Goal: Transaction & Acquisition: Obtain resource

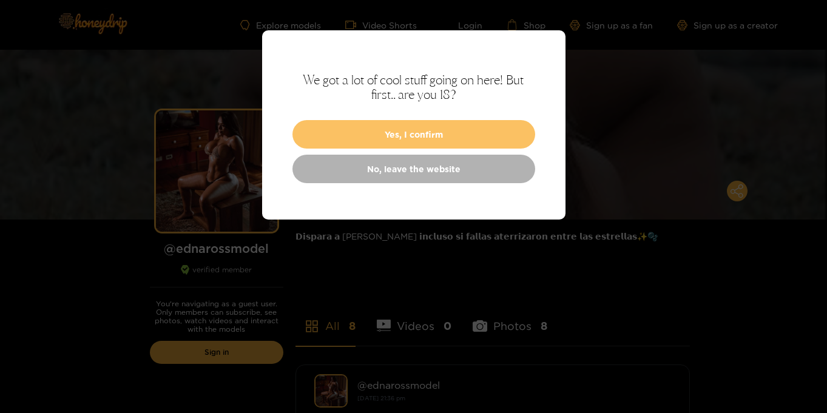
click at [441, 142] on button "Yes, I confirm" at bounding box center [414, 134] width 243 height 29
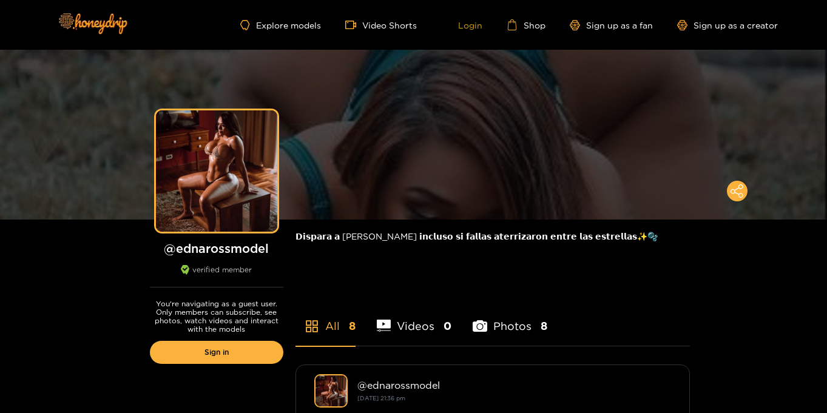
click at [472, 24] on link "Login" at bounding box center [461, 24] width 41 height 11
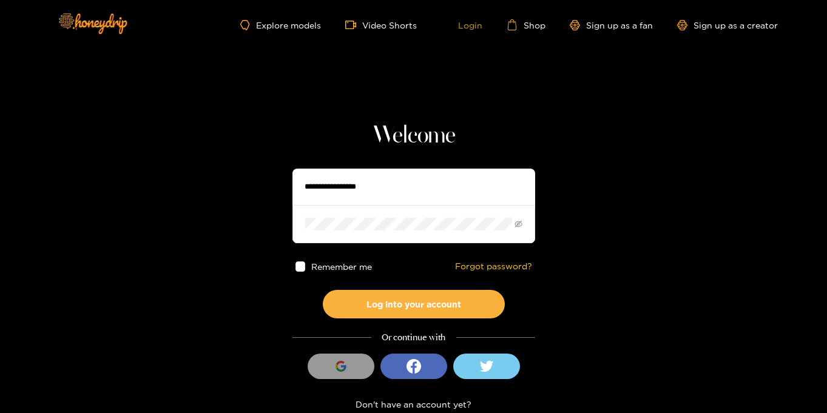
type input "**********"
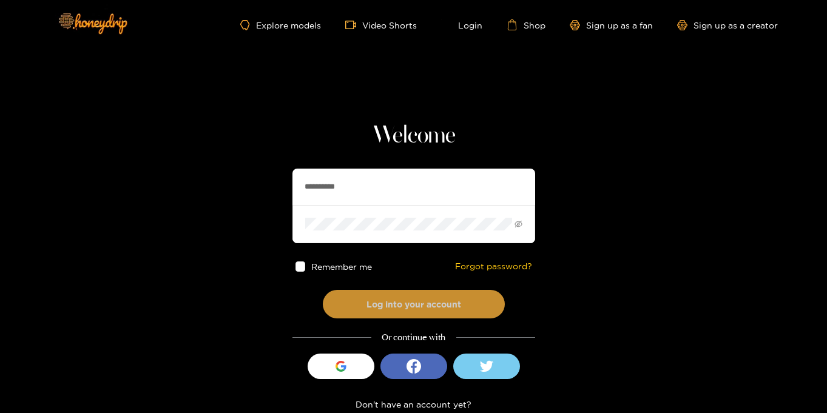
click at [402, 305] on button "Log into your account" at bounding box center [414, 304] width 182 height 29
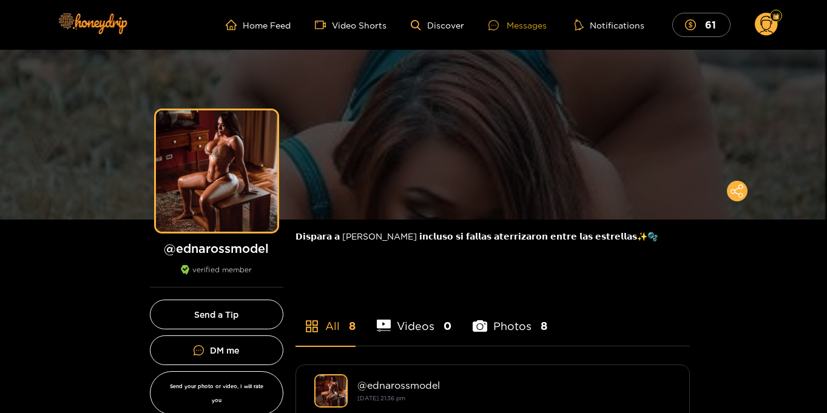
click at [514, 26] on div "Messages" at bounding box center [518, 25] width 58 height 14
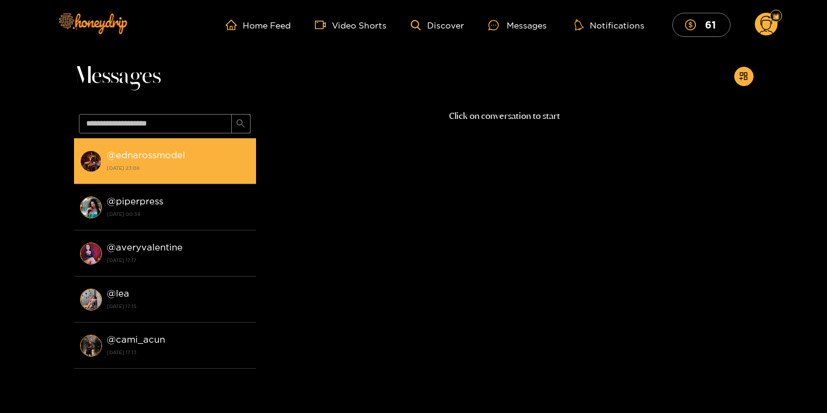
click at [150, 158] on strong "@ ednarossmodel" at bounding box center [146, 155] width 78 height 10
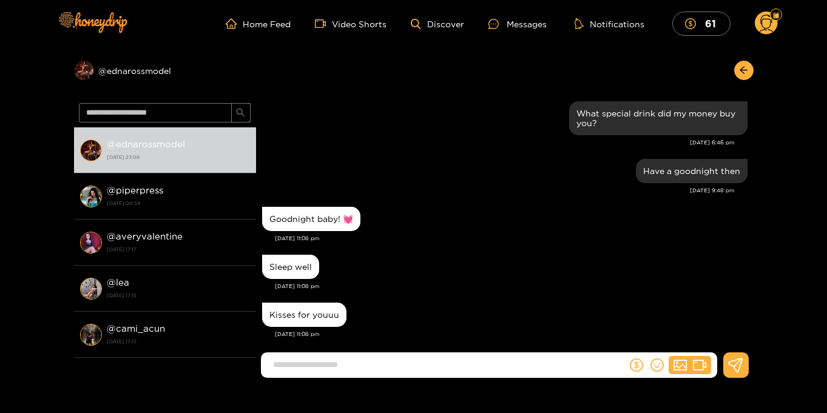
scroll to position [2, 0]
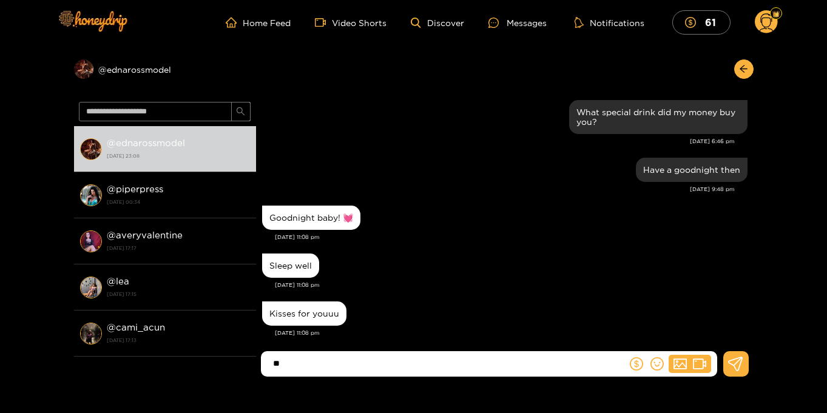
type input "*"
type input "**********"
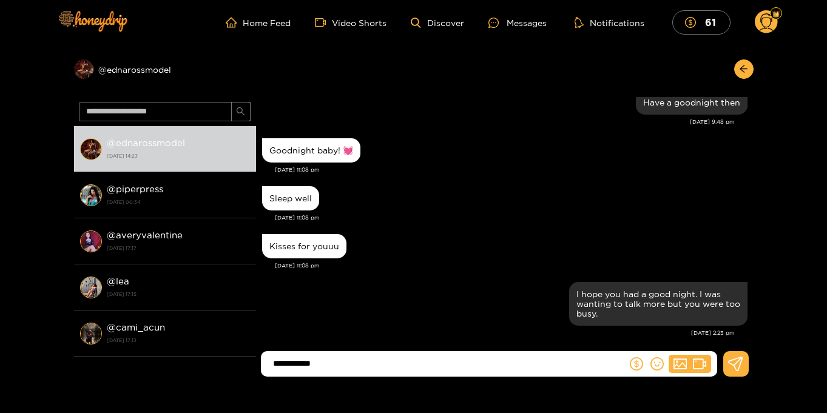
type input "**********"
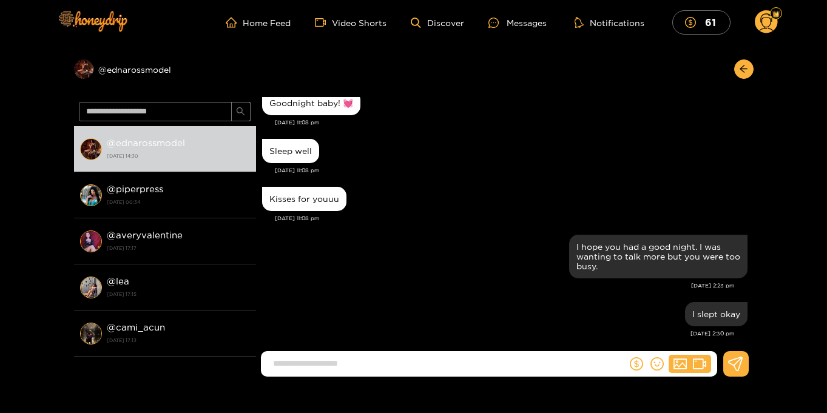
scroll to position [1195, 0]
click at [766, 24] on circle at bounding box center [766, 21] width 23 height 23
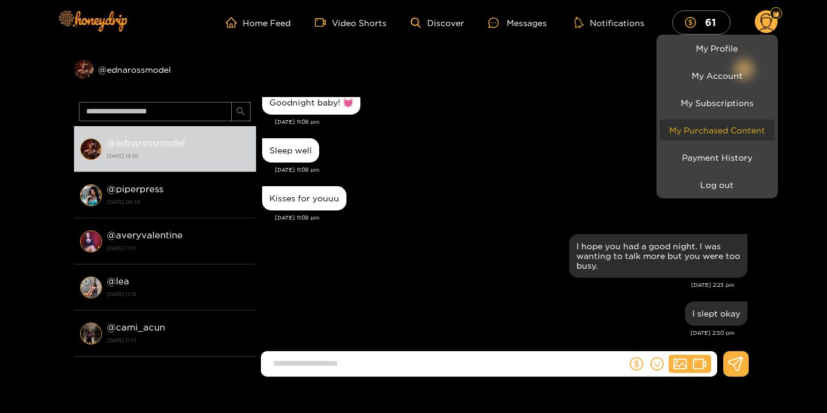
click at [734, 131] on link "My Purchased Content" at bounding box center [717, 130] width 115 height 21
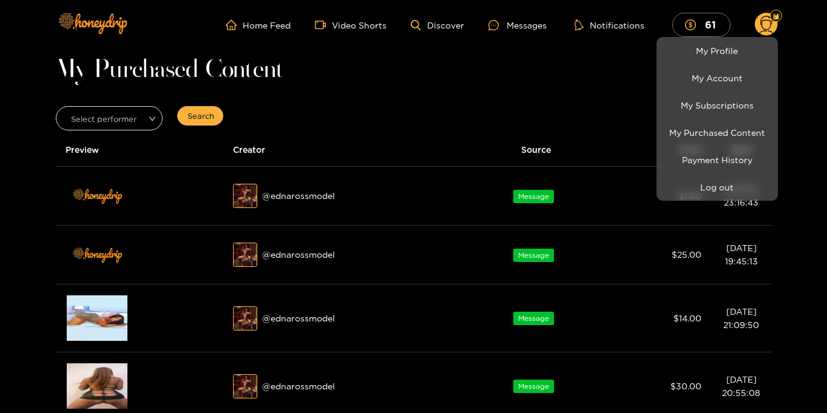
click at [813, 106] on div at bounding box center [413, 206] width 827 height 413
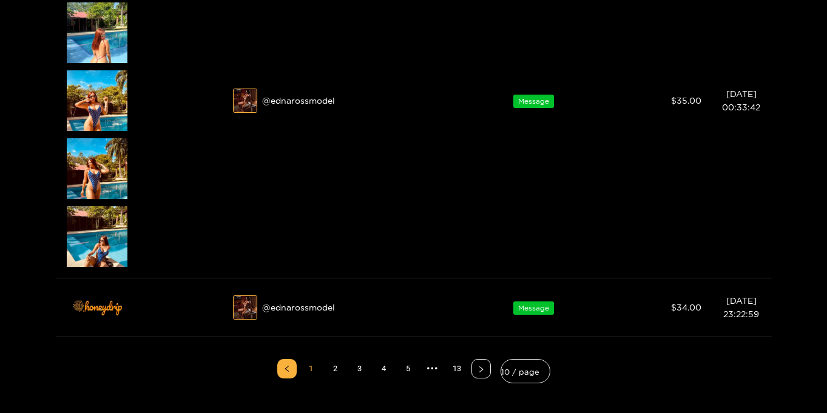
scroll to position [840, 0]
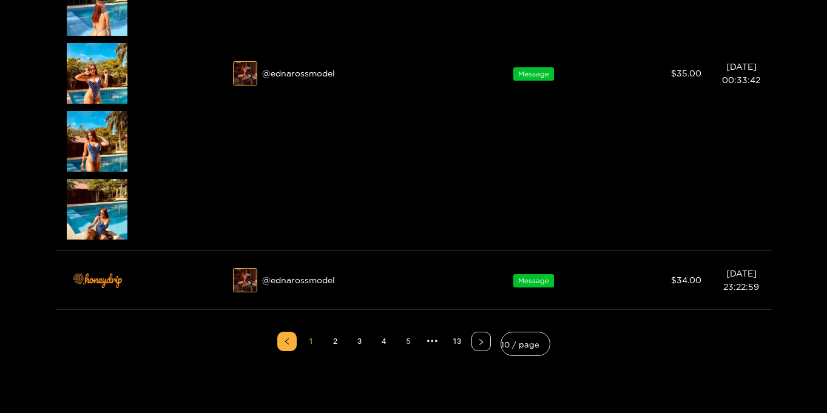
click at [410, 345] on link "5" at bounding box center [408, 342] width 18 height 18
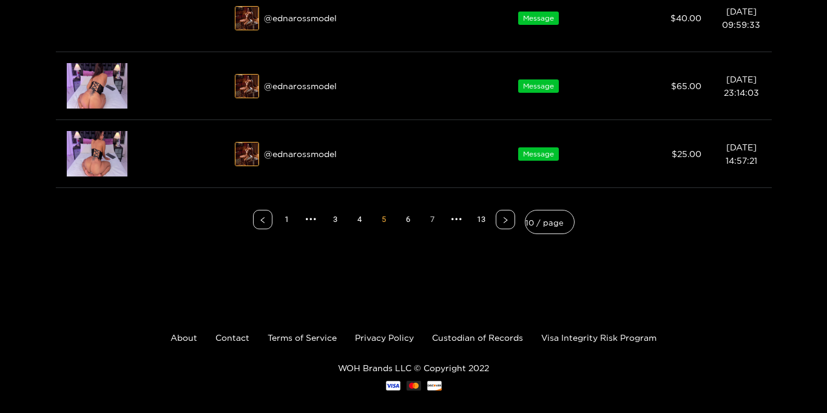
click at [432, 220] on link "7" at bounding box center [433, 220] width 18 height 18
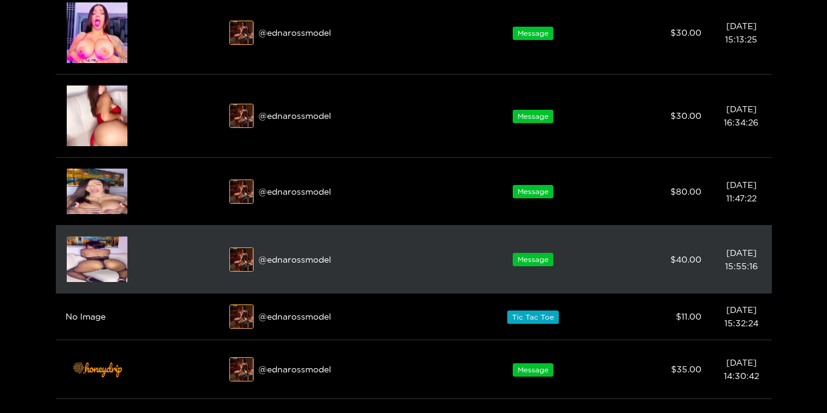
scroll to position [407, 0]
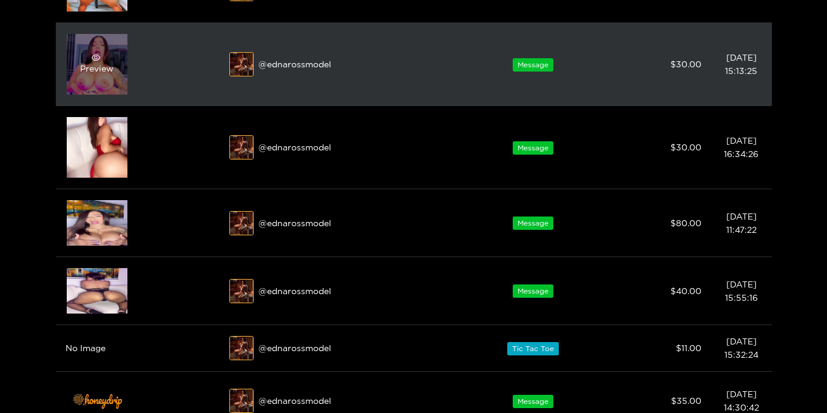
click at [97, 66] on div "Preview" at bounding box center [96, 64] width 33 height 22
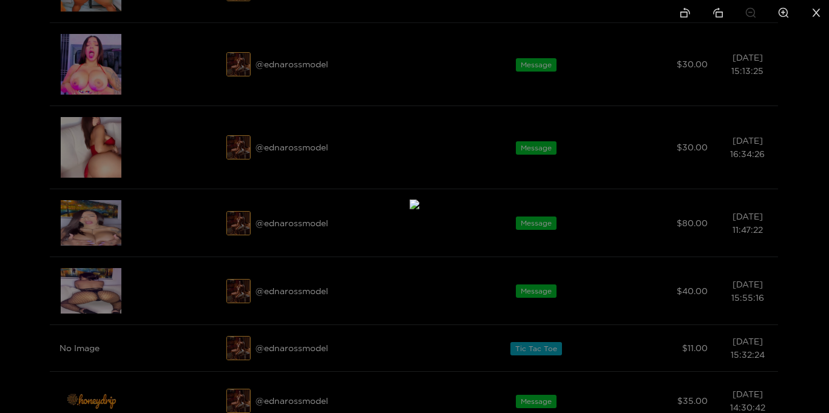
click at [778, 15] on icon "zoom-in" at bounding box center [783, 12] width 11 height 11
drag, startPoint x: 517, startPoint y: 216, endPoint x: 536, endPoint y: 98, distance: 119.4
click at [443, 98] on img at bounding box center [433, 89] width 19 height 19
drag, startPoint x: 555, startPoint y: 149, endPoint x: 555, endPoint y: 140, distance: 9.1
click at [446, 51] on img at bounding box center [436, 41] width 19 height 19
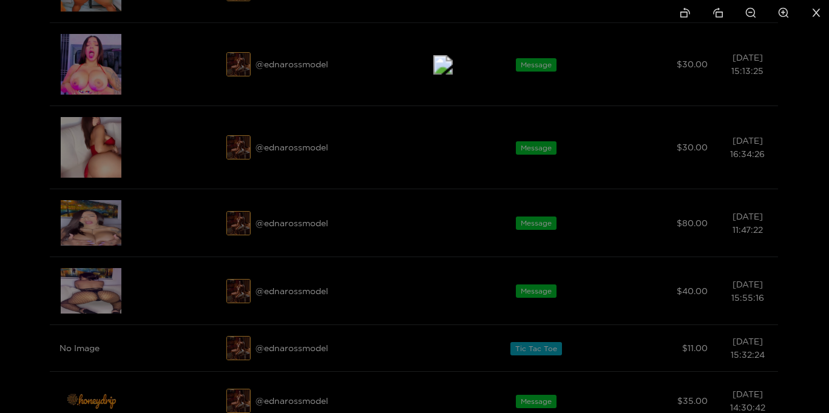
drag, startPoint x: 431, startPoint y: 106, endPoint x: 438, endPoint y: 123, distance: 19.1
click at [438, 75] on img at bounding box center [442, 64] width 19 height 19
click at [816, 12] on icon "close" at bounding box center [817, 12] width 8 height 8
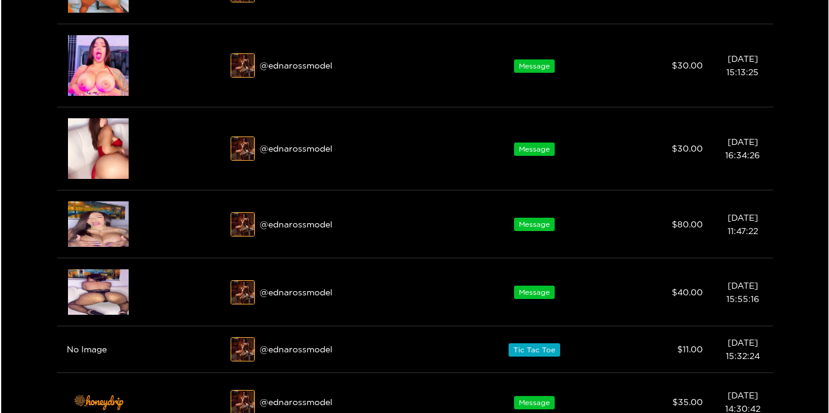
scroll to position [406, 0]
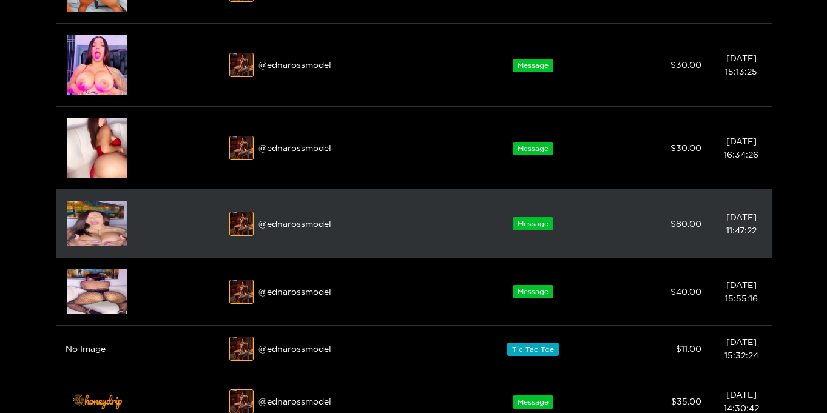
click at [94, 222] on img at bounding box center [97, 224] width 61 height 46
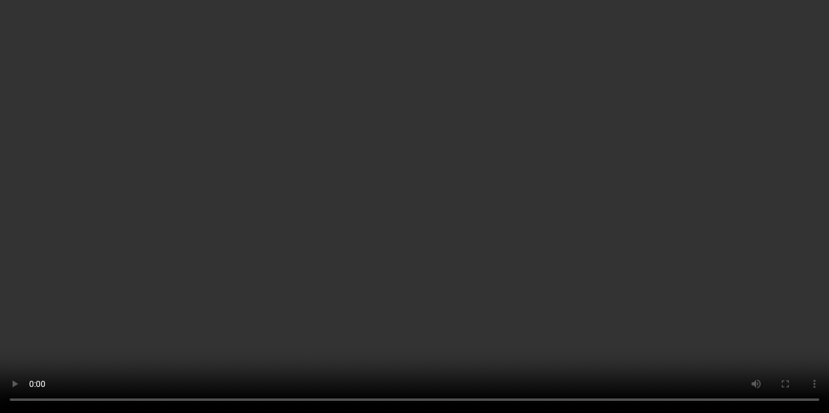
scroll to position [0, 0]
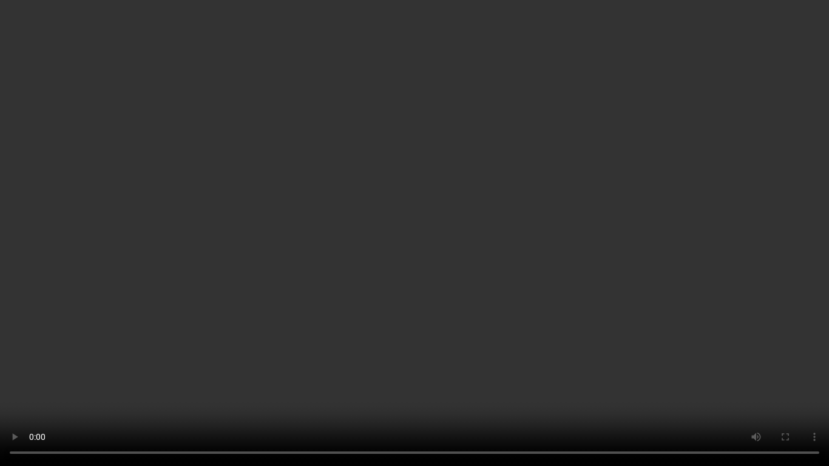
click at [733, 222] on video "Your browser does not support the video tag." at bounding box center [414, 233] width 829 height 466
click at [29, 361] on video "Your browser does not support the video tag." at bounding box center [414, 233] width 829 height 466
click at [759, 253] on video "Your browser does not support the video tag." at bounding box center [414, 233] width 829 height 466
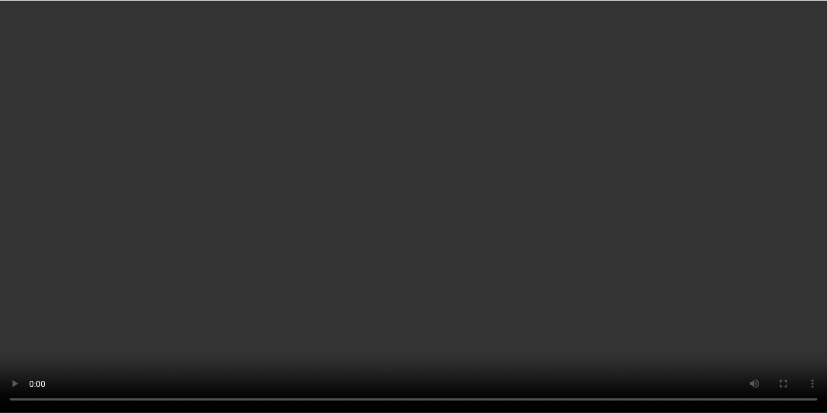
scroll to position [80, 0]
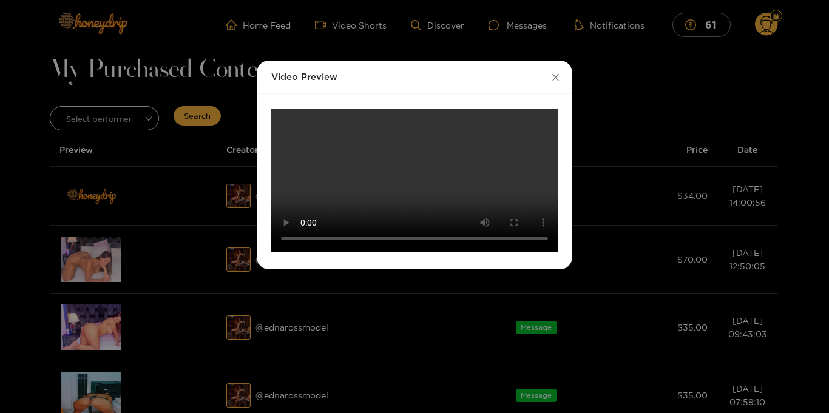
click at [558, 73] on icon "close" at bounding box center [555, 77] width 9 height 9
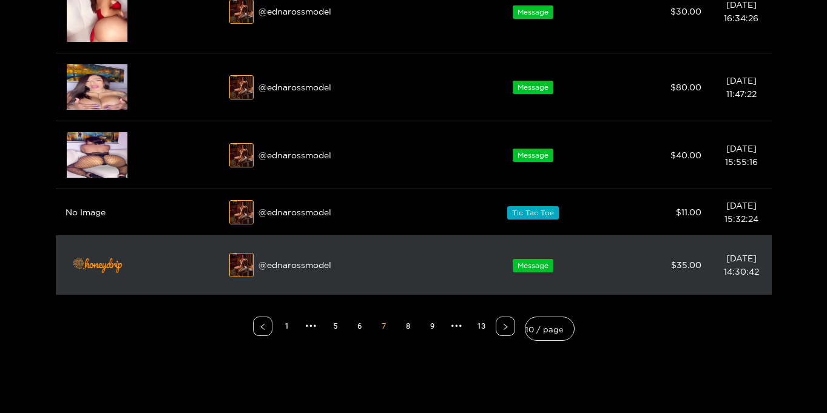
scroll to position [603, 0]
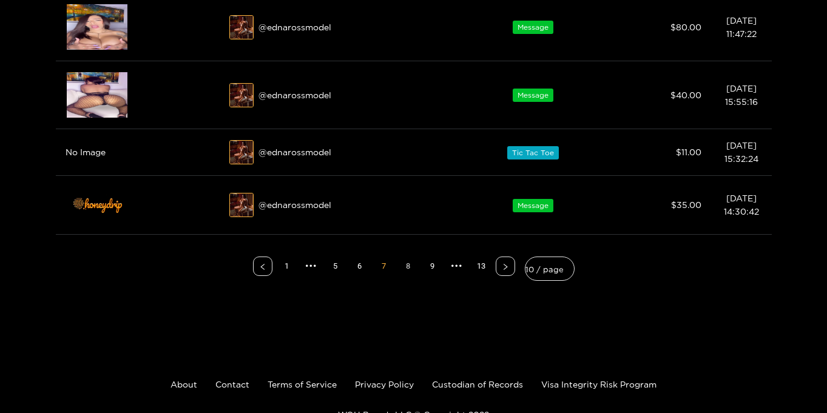
click at [413, 273] on link "8" at bounding box center [408, 266] width 18 height 18
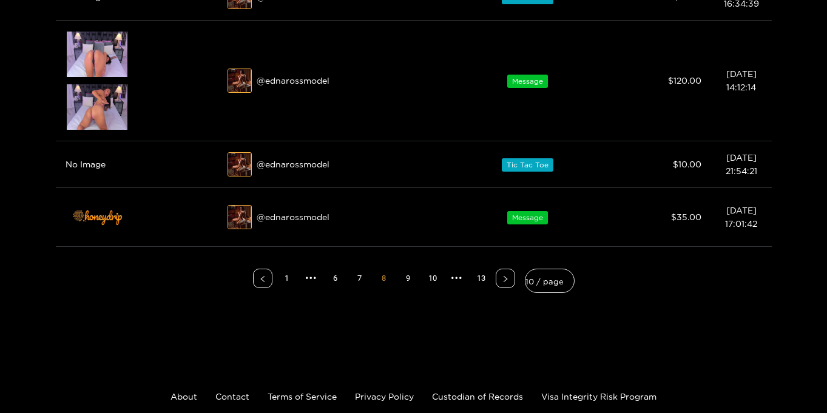
scroll to position [685, 0]
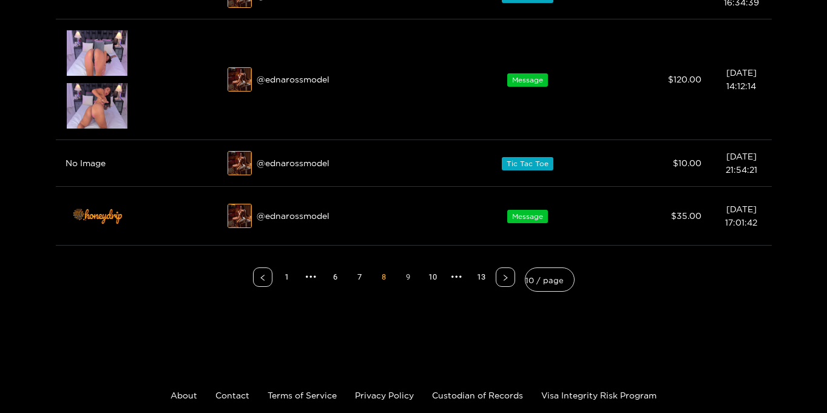
click at [405, 277] on link "9" at bounding box center [408, 277] width 18 height 18
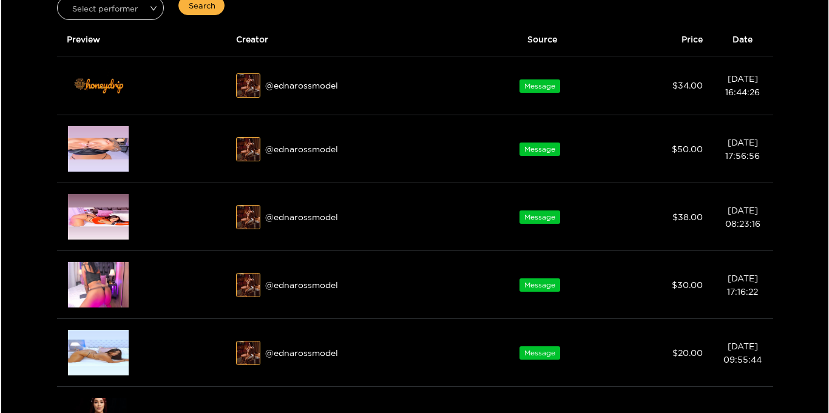
scroll to position [10, 0]
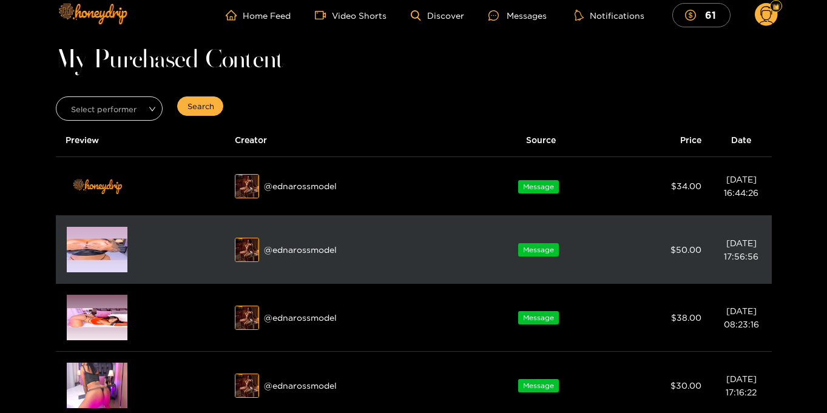
click at [76, 253] on img at bounding box center [97, 250] width 61 height 46
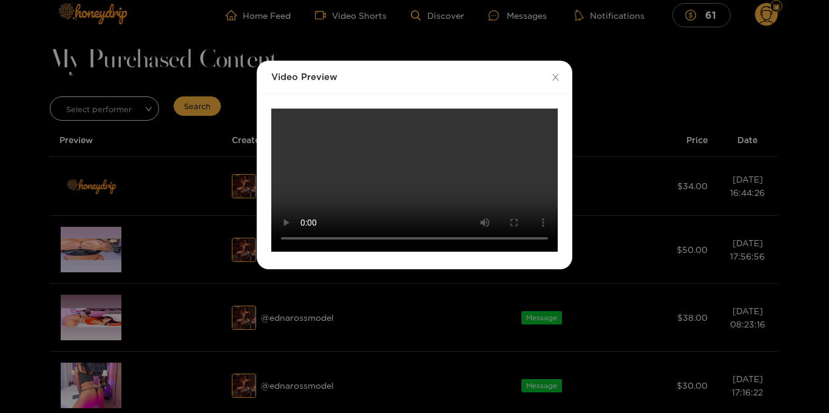
scroll to position [187, 0]
click at [498, 199] on video "Your browser does not support the video tag." at bounding box center [414, 180] width 287 height 143
click at [504, 252] on video "Your browser does not support the video tag." at bounding box center [414, 180] width 287 height 143
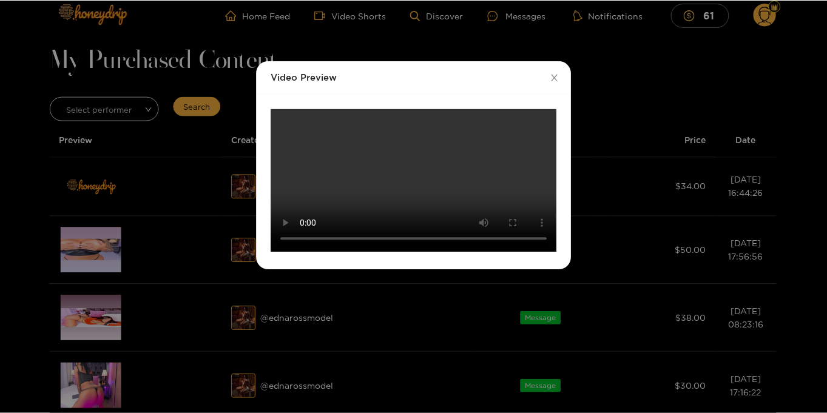
scroll to position [72, 0]
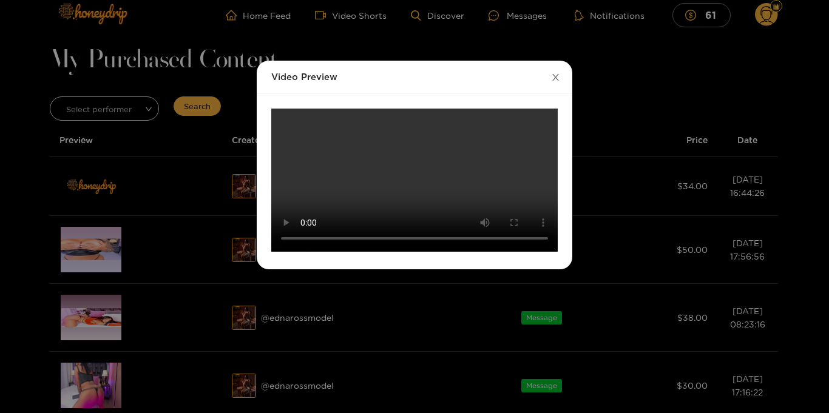
click at [555, 74] on icon "close" at bounding box center [555, 77] width 7 height 7
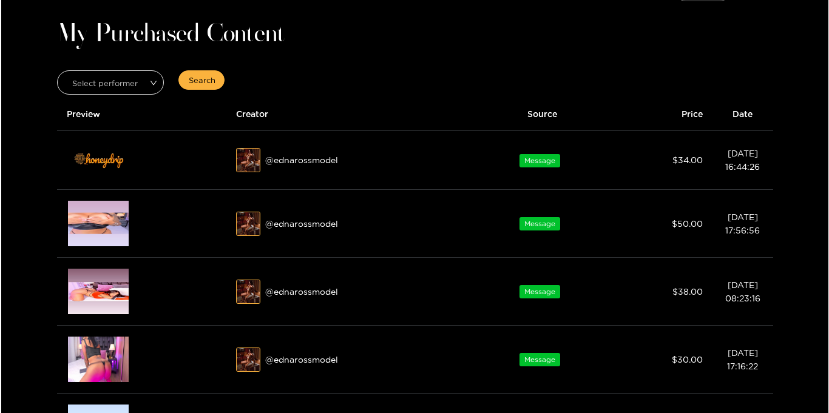
scroll to position [37, 0]
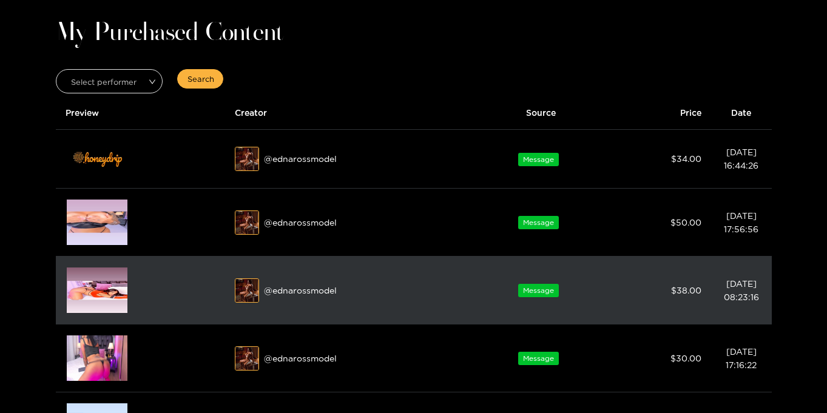
click at [69, 299] on img at bounding box center [97, 291] width 61 height 46
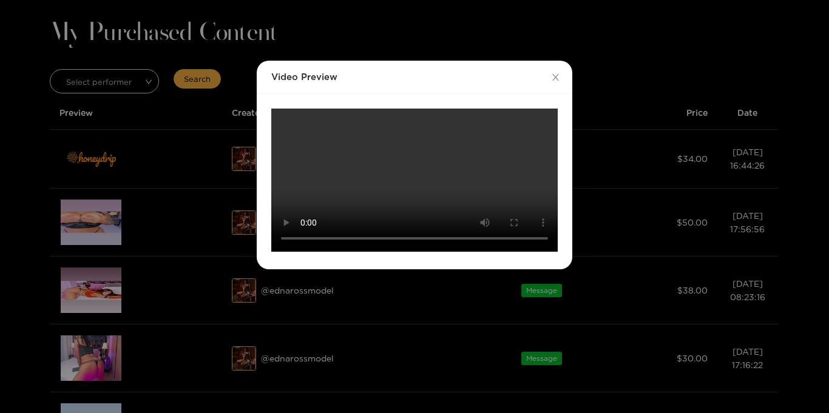
scroll to position [169, 0]
click at [506, 211] on video "Your browser does not support the video tag." at bounding box center [414, 180] width 287 height 143
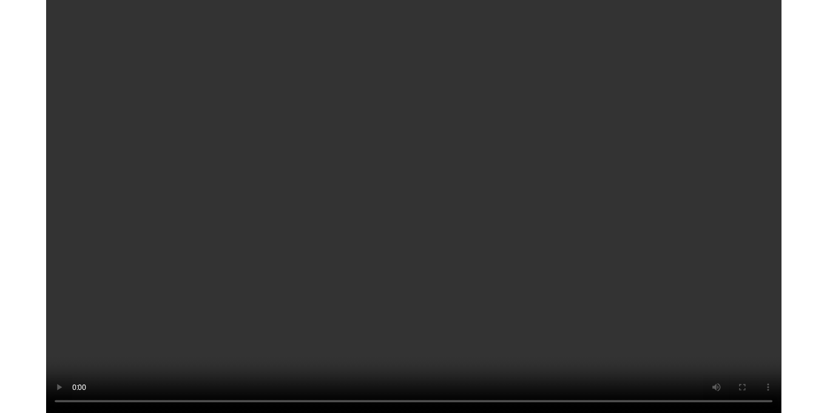
scroll to position [0, 0]
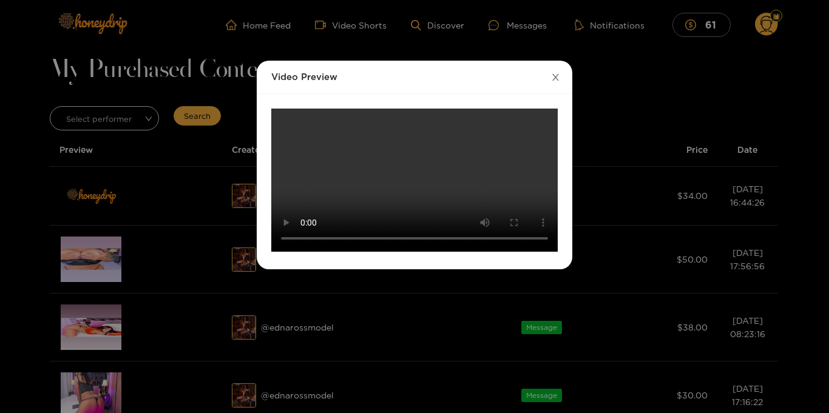
click at [560, 78] on span "Close" at bounding box center [555, 78] width 34 height 34
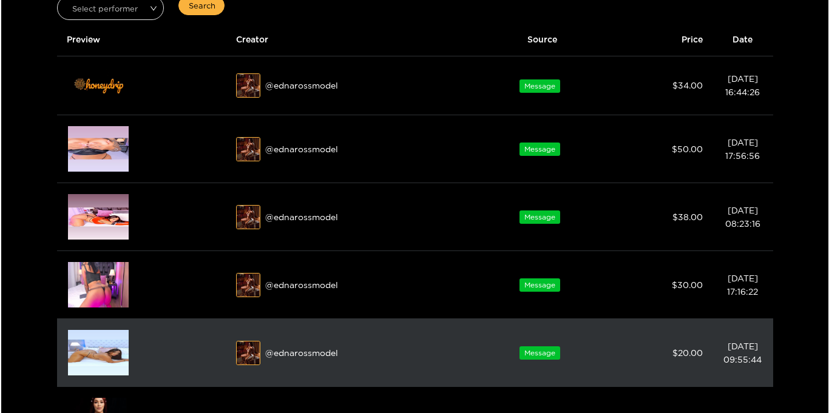
scroll to position [112, 0]
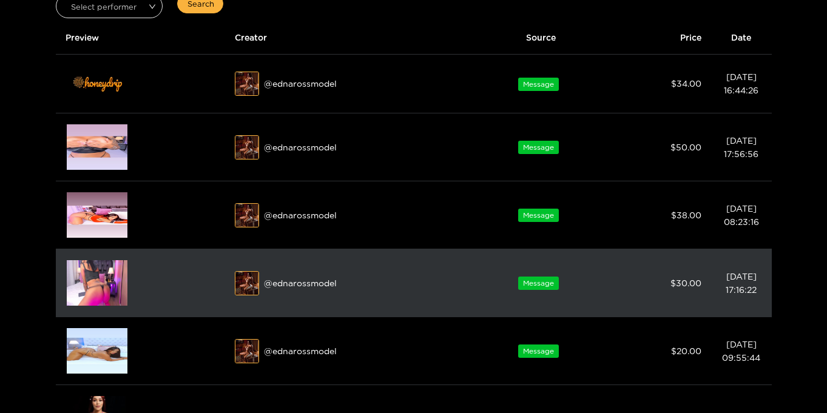
click at [81, 283] on img at bounding box center [97, 283] width 61 height 46
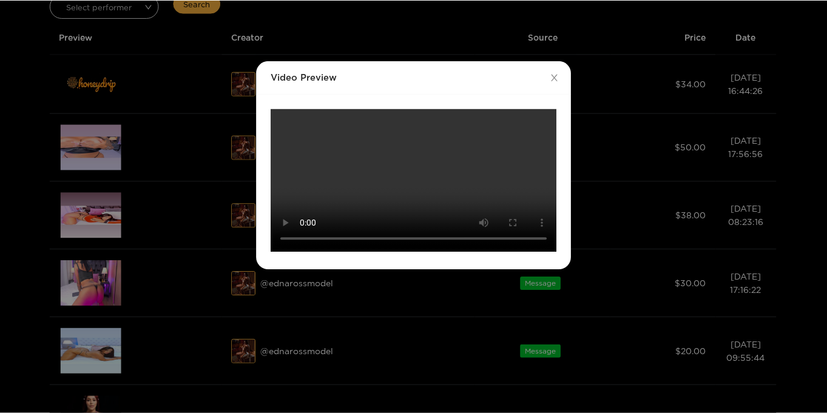
scroll to position [0, 0]
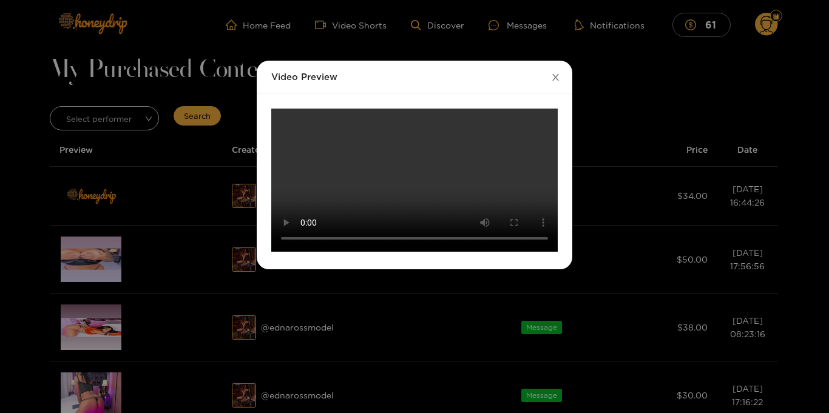
click at [560, 76] on span "Close" at bounding box center [555, 78] width 34 height 34
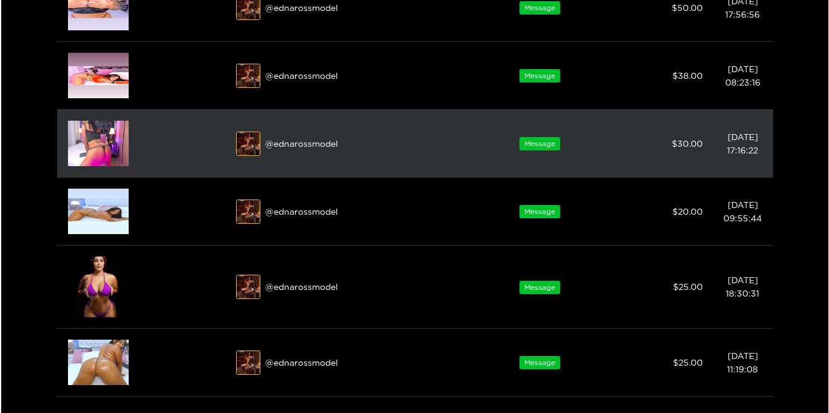
scroll to position [251, 0]
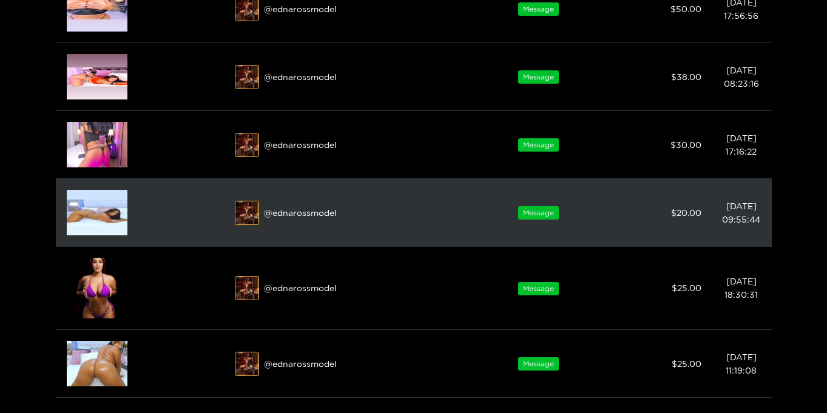
click at [73, 215] on img at bounding box center [97, 213] width 61 height 46
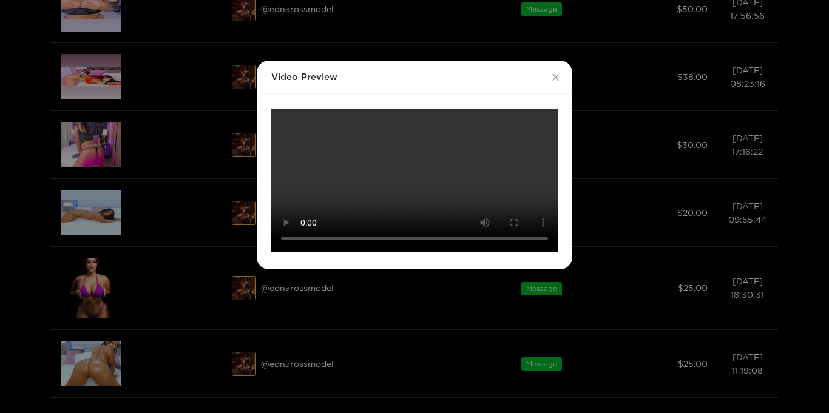
click at [416, 201] on video "Your browser does not support the video tag." at bounding box center [414, 180] width 287 height 143
click at [419, 208] on video "Your browser does not support the video tag." at bounding box center [414, 180] width 287 height 143
click at [477, 252] on video "Your browser does not support the video tag." at bounding box center [414, 180] width 287 height 143
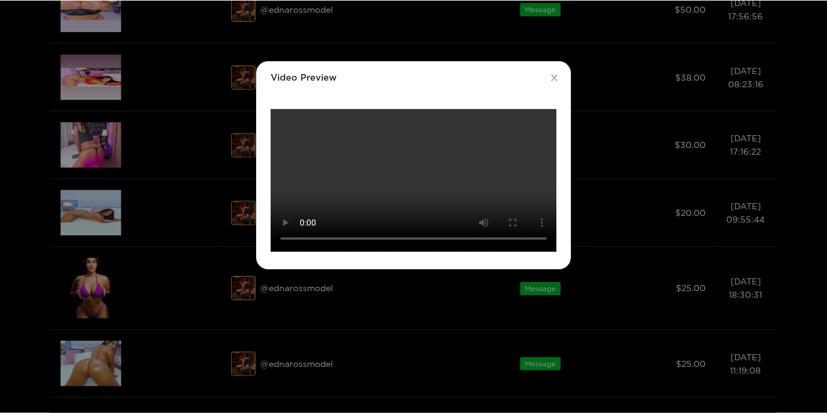
scroll to position [51, 0]
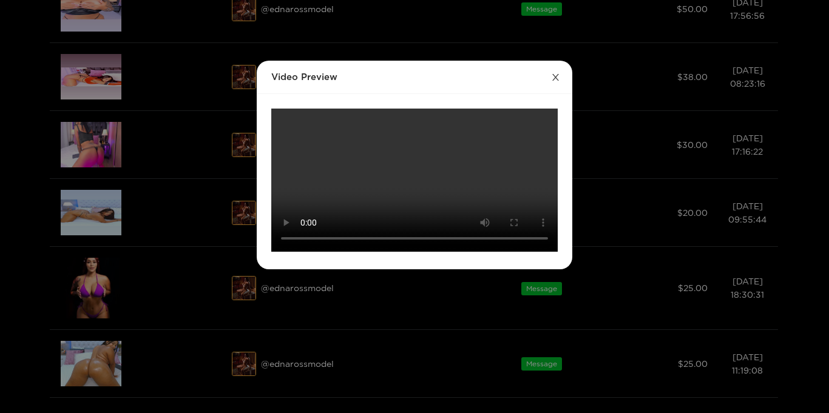
click at [548, 61] on span "Close" at bounding box center [555, 78] width 34 height 34
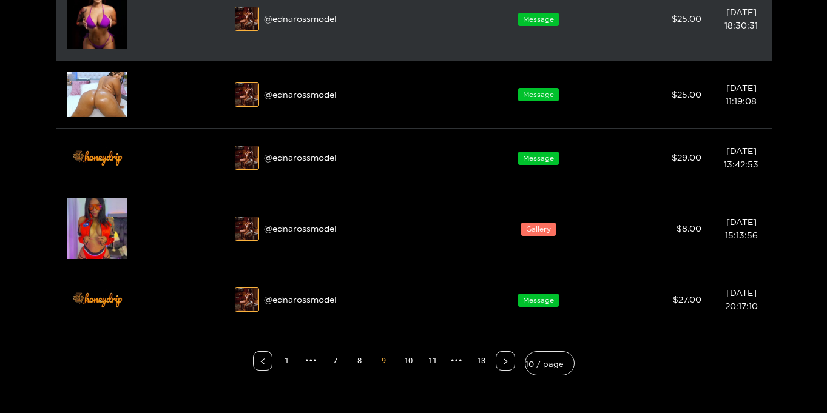
scroll to position [518, 0]
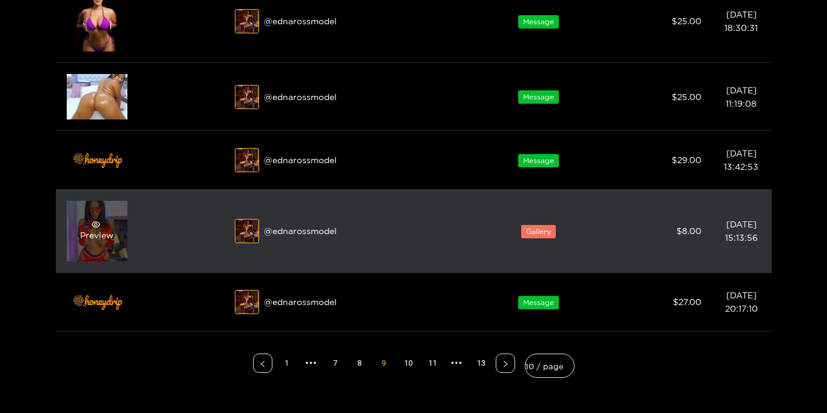
click at [88, 232] on div "Preview" at bounding box center [96, 231] width 33 height 22
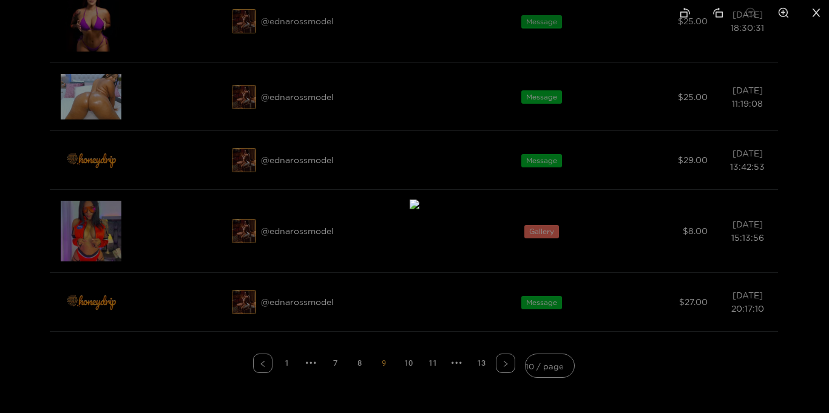
click at [818, 16] on icon "close" at bounding box center [816, 12] width 11 height 11
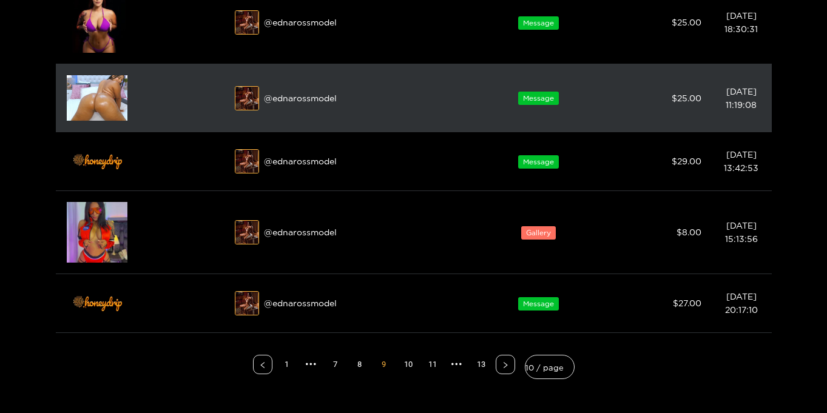
click at [73, 109] on img at bounding box center [97, 98] width 61 height 46
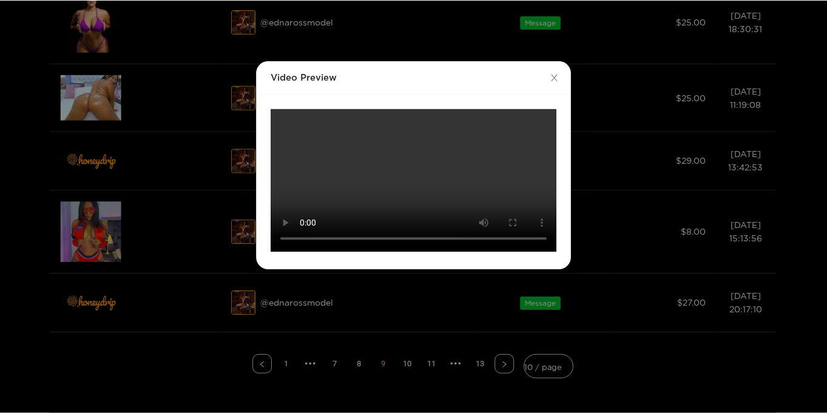
scroll to position [0, 0]
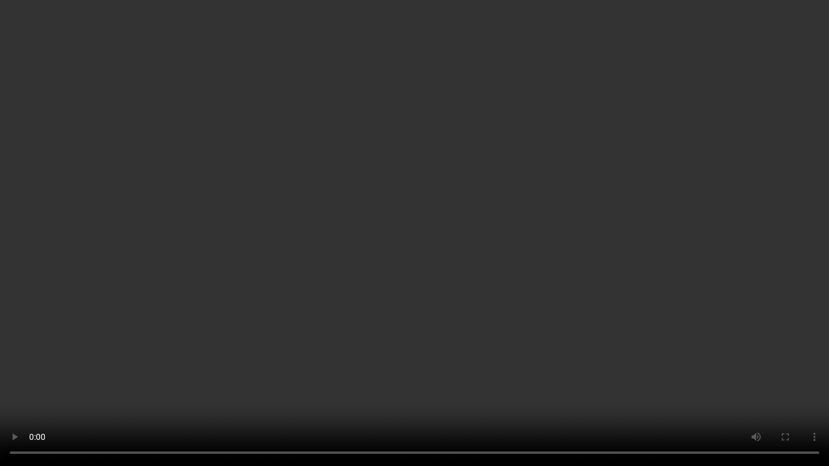
click at [782, 270] on video "Your browser does not support the video tag." at bounding box center [414, 233] width 829 height 466
click at [97, 370] on video "Your browser does not support the video tag." at bounding box center [414, 233] width 829 height 466
click at [55, 383] on video "Your browser does not support the video tag." at bounding box center [414, 233] width 829 height 466
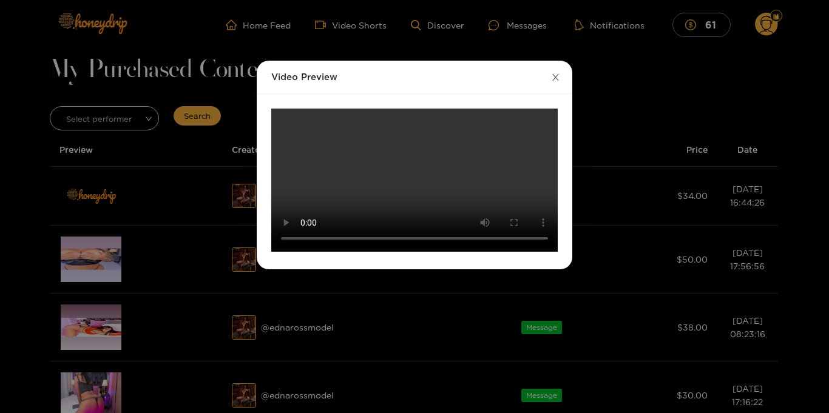
click at [554, 75] on icon "close" at bounding box center [555, 77] width 9 height 9
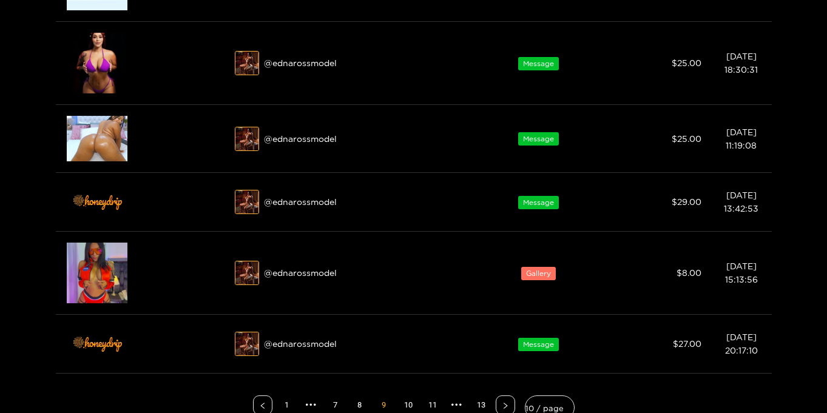
scroll to position [501, 0]
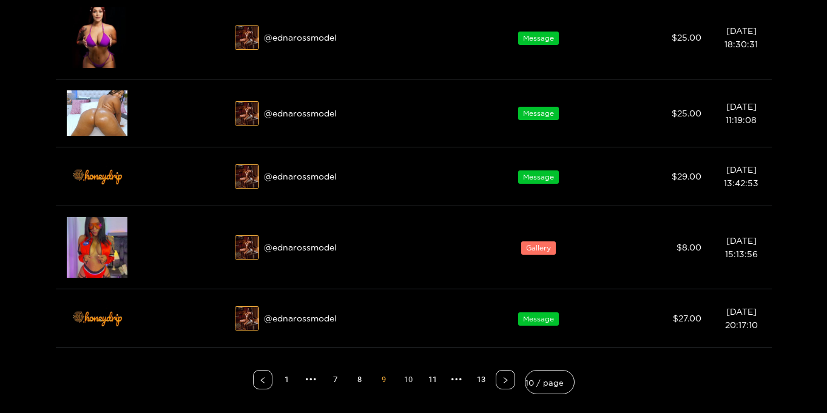
click at [408, 382] on link "10" at bounding box center [408, 380] width 18 height 18
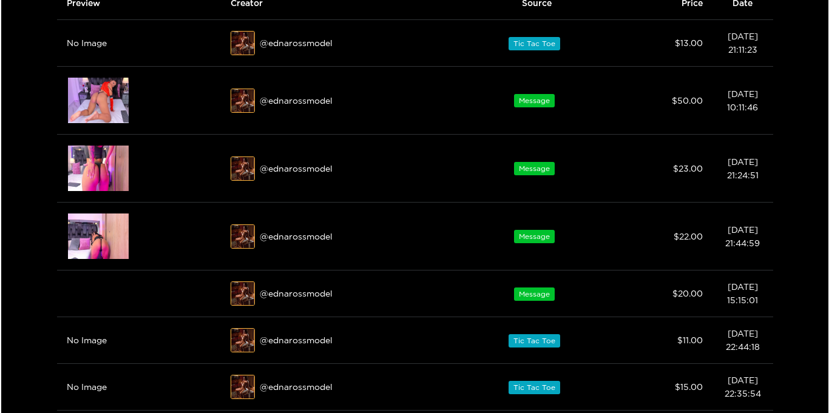
scroll to position [71, 0]
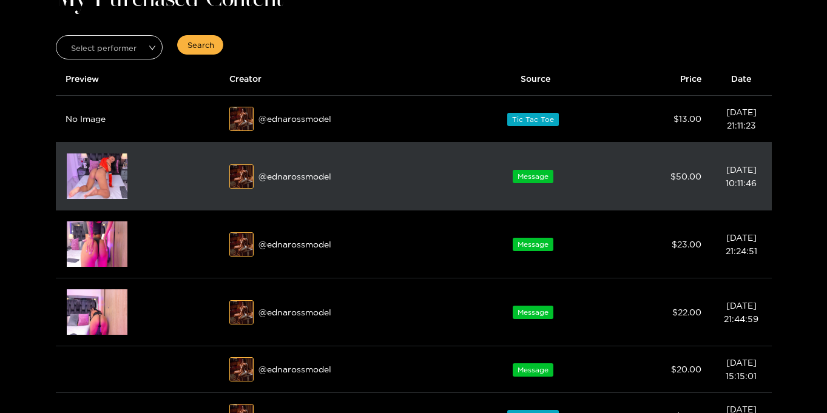
click at [90, 169] on img at bounding box center [97, 177] width 61 height 46
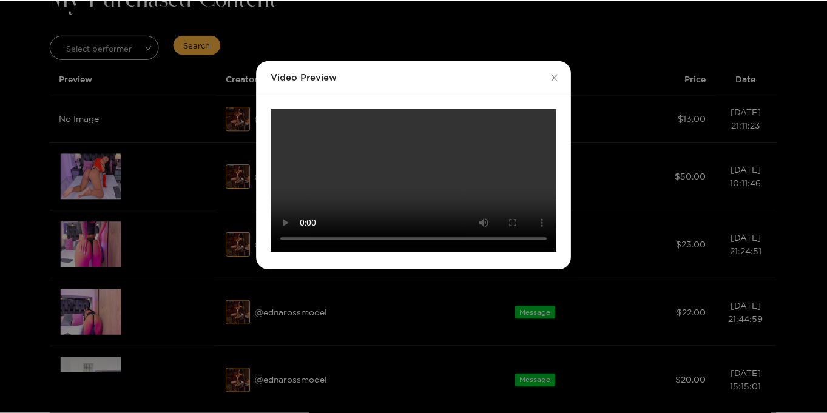
scroll to position [0, 0]
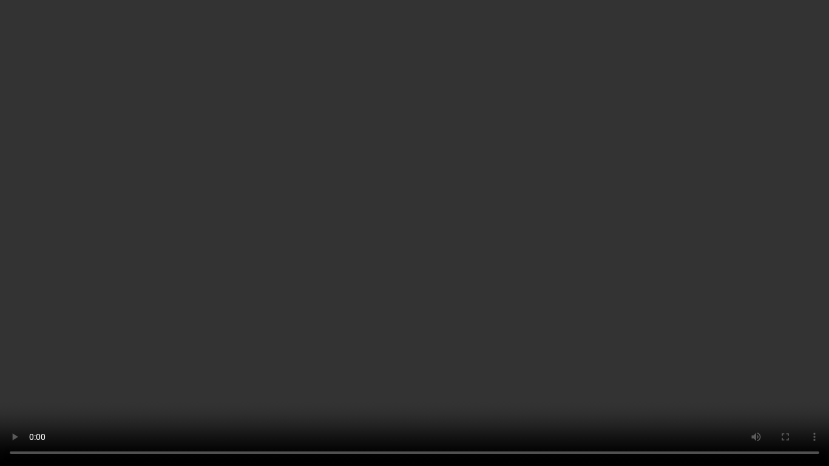
click at [674, 231] on video "Your browser does not support the video tag." at bounding box center [414, 233] width 829 height 466
click at [812, 166] on video "Your browser does not support the video tag." at bounding box center [414, 233] width 829 height 466
click at [807, 301] on video "Your browser does not support the video tag." at bounding box center [414, 233] width 829 height 466
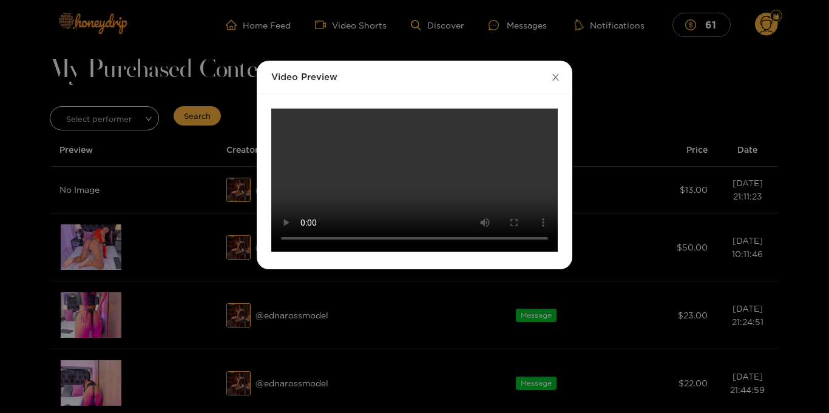
click at [555, 78] on icon "close" at bounding box center [555, 77] width 9 height 9
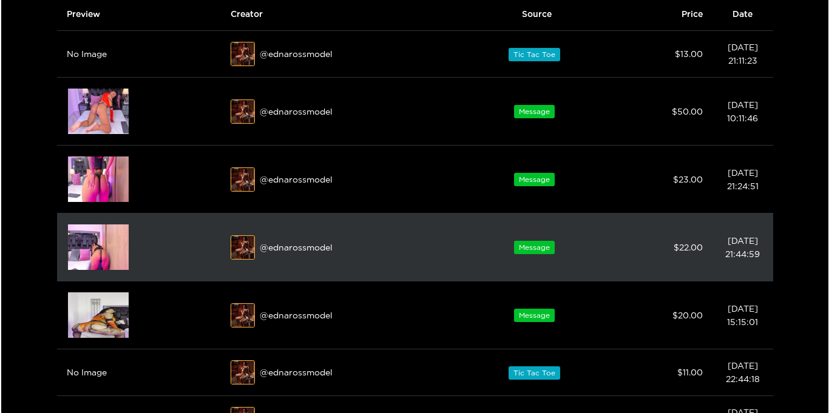
scroll to position [148, 0]
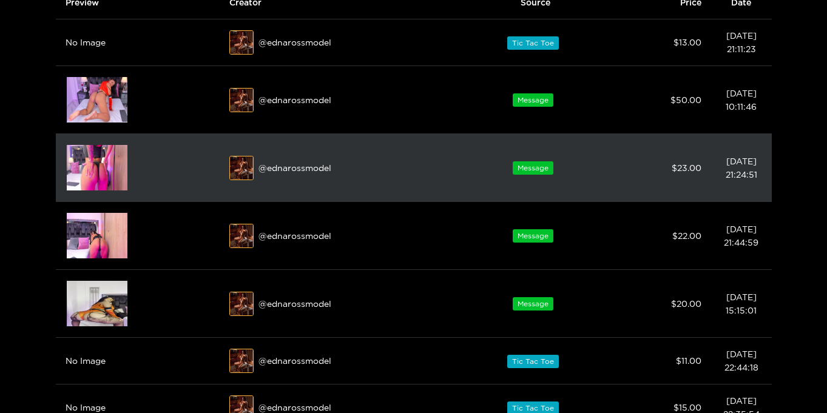
click at [88, 160] on img at bounding box center [97, 168] width 61 height 46
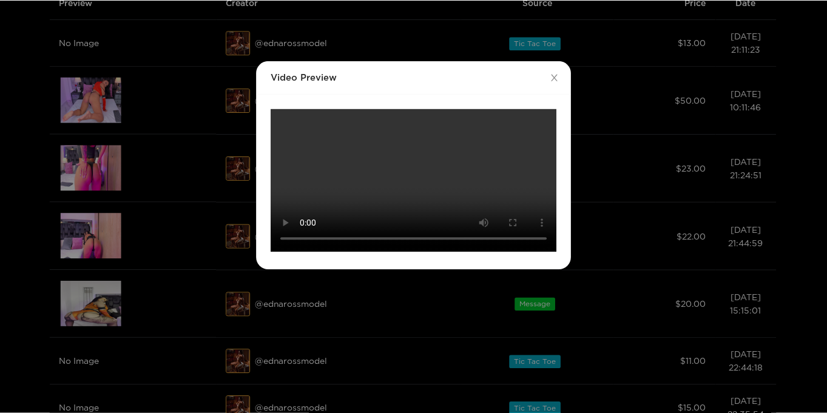
scroll to position [0, 0]
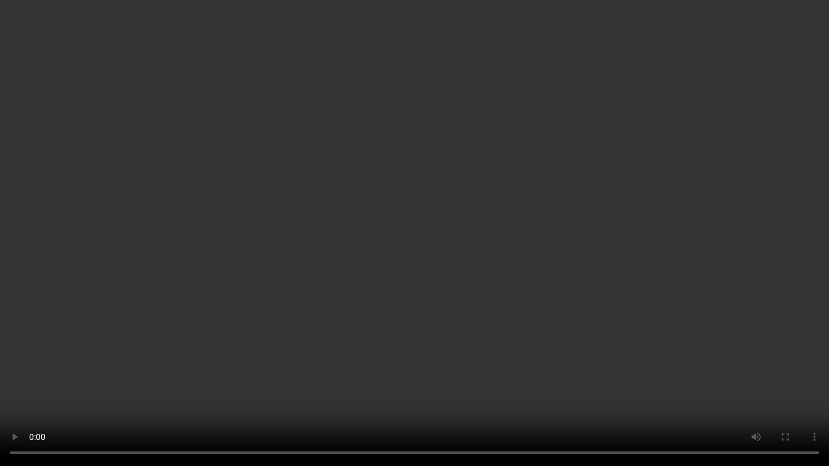
click at [749, 242] on video "Your browser does not support the video tag." at bounding box center [414, 233] width 829 height 466
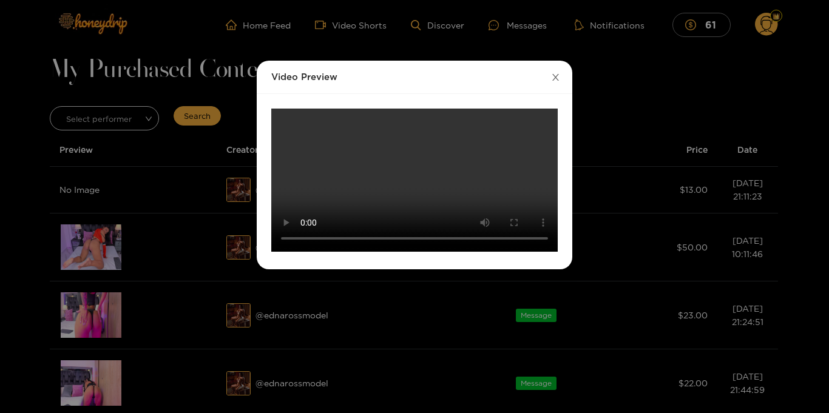
click at [560, 75] on span "Close" at bounding box center [555, 78] width 34 height 34
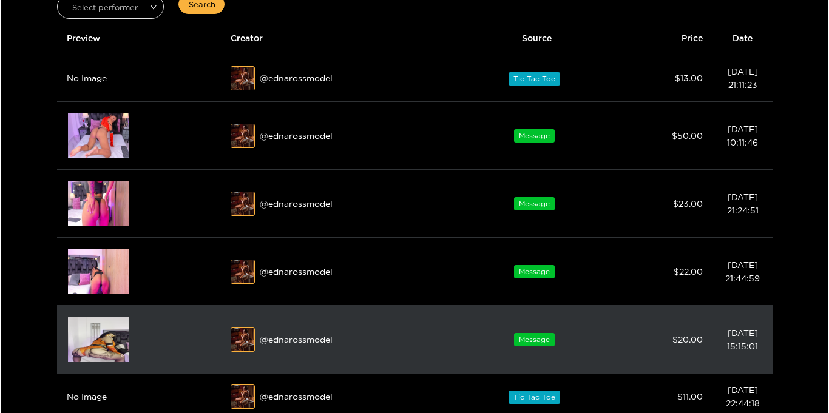
scroll to position [114, 0]
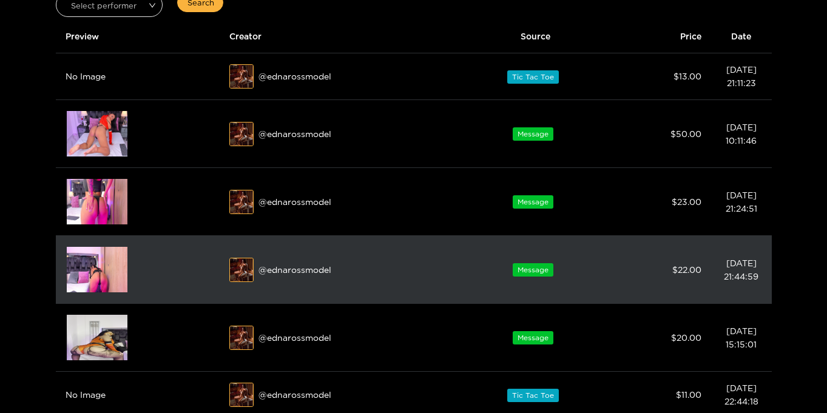
click at [80, 267] on img at bounding box center [97, 270] width 61 height 46
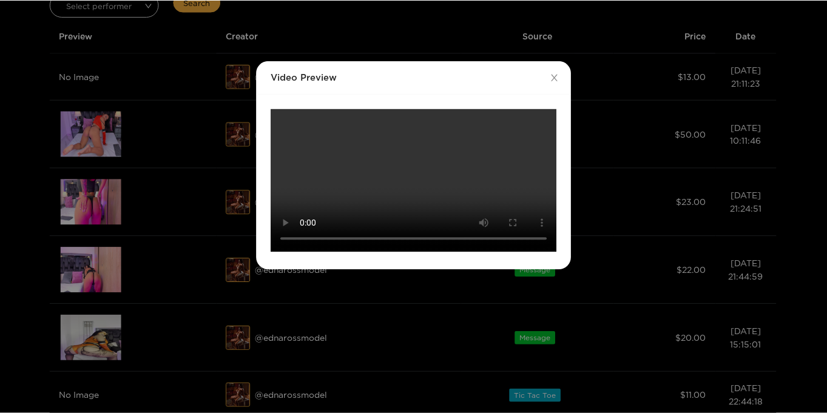
scroll to position [0, 0]
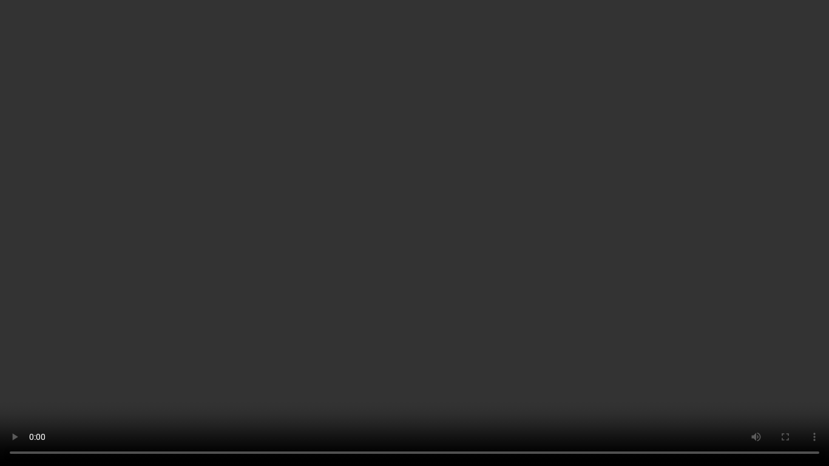
click at [772, 327] on video "Your browser does not support the video tag." at bounding box center [414, 233] width 829 height 466
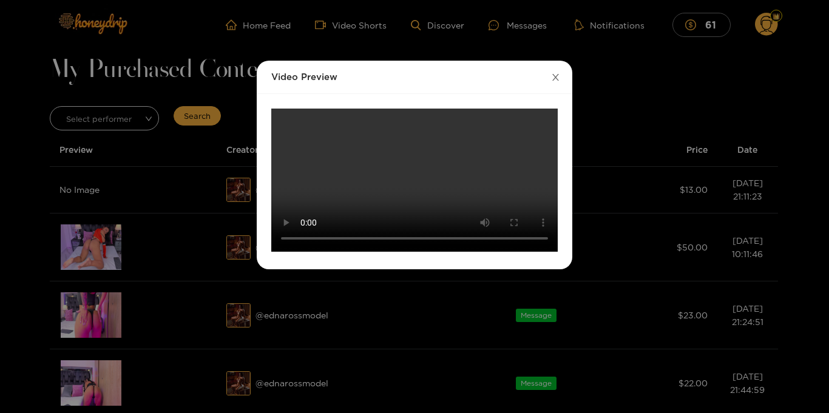
click at [556, 76] on icon "close" at bounding box center [555, 77] width 7 height 7
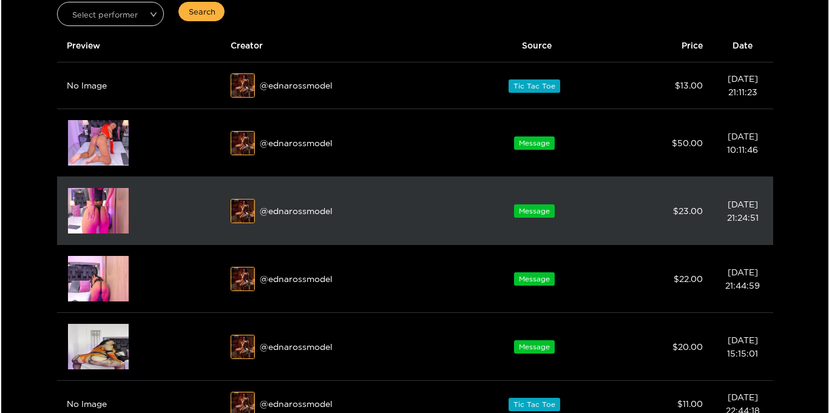
scroll to position [117, 0]
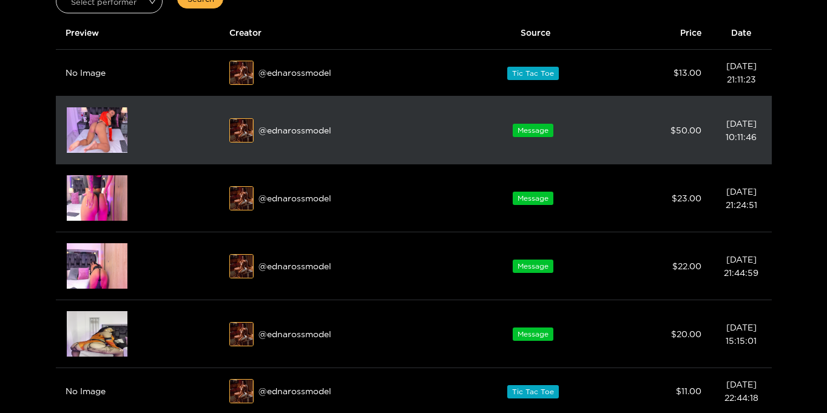
click at [85, 126] on img at bounding box center [97, 130] width 61 height 46
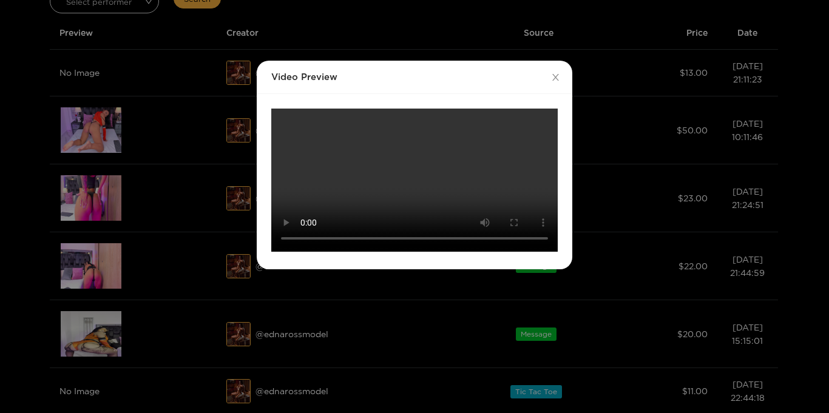
click at [413, 171] on video "Your browser does not support the video tag." at bounding box center [414, 180] width 287 height 143
click at [559, 76] on icon "close" at bounding box center [555, 77] width 9 height 9
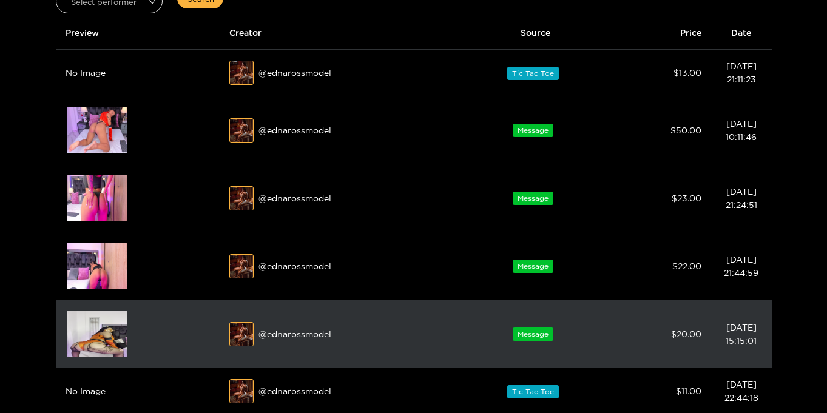
click at [91, 339] on img at bounding box center [97, 334] width 61 height 46
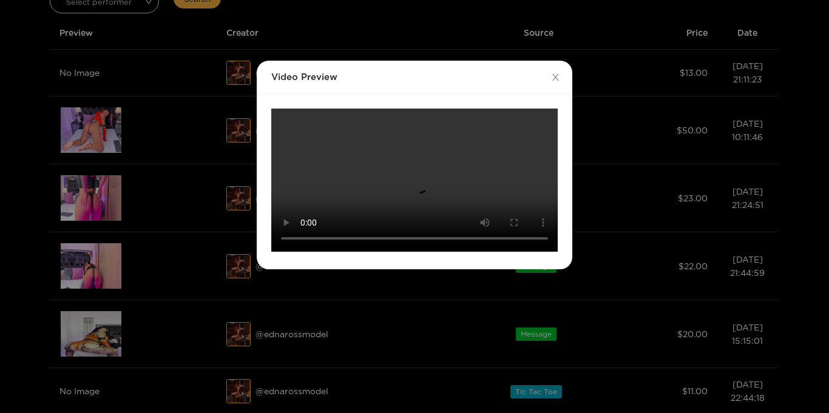
scroll to position [192, 0]
click at [526, 183] on video "Your browser does not support the video tag." at bounding box center [414, 180] width 287 height 143
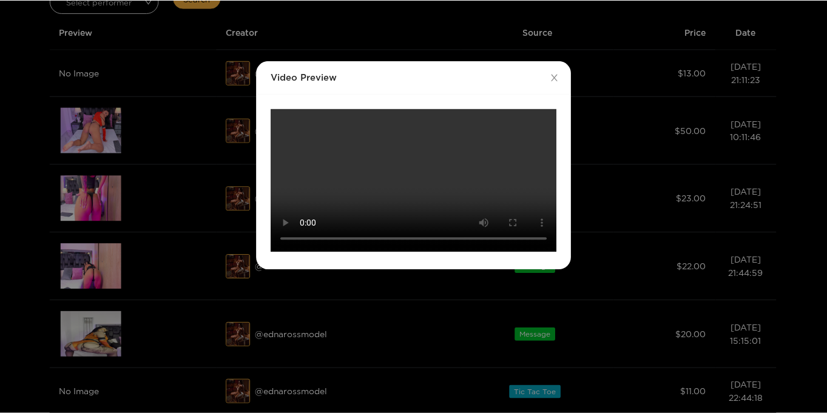
scroll to position [0, 0]
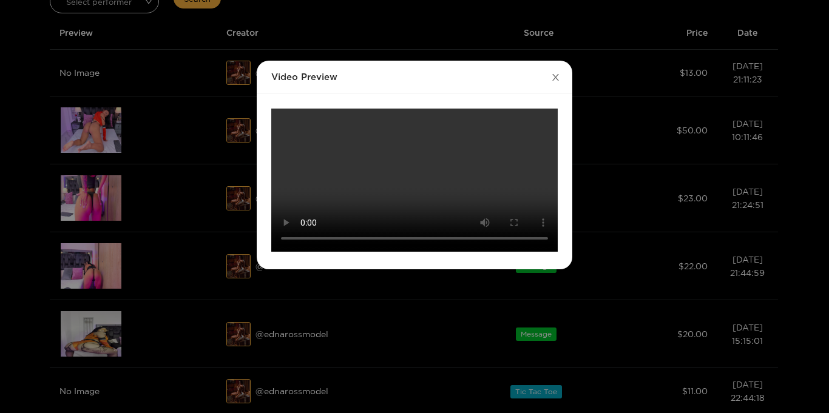
click at [556, 75] on icon "close" at bounding box center [555, 77] width 9 height 9
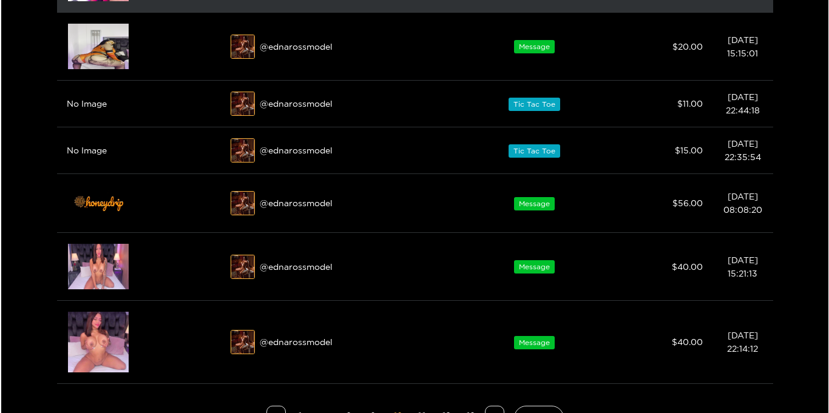
scroll to position [429, 0]
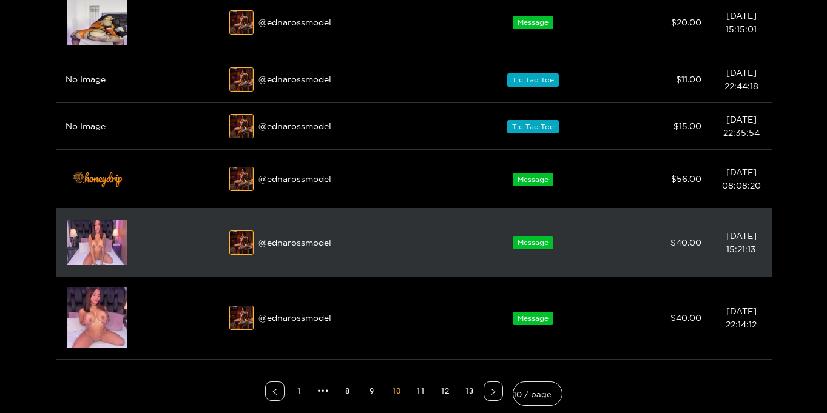
click at [95, 238] on img at bounding box center [97, 243] width 61 height 46
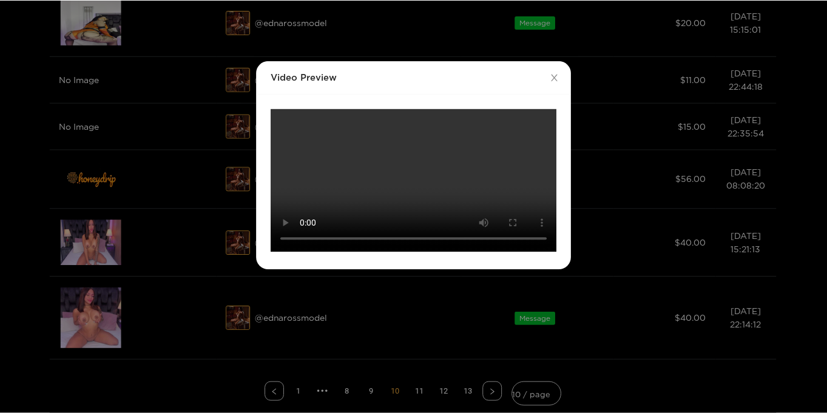
scroll to position [0, 0]
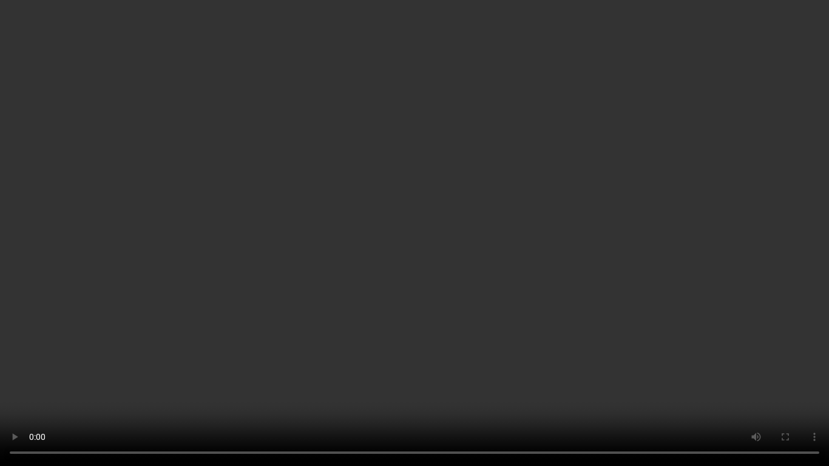
click at [620, 215] on video "Your browser does not support the video tag." at bounding box center [414, 233] width 829 height 466
click at [767, 204] on video "Your browser does not support the video tag." at bounding box center [414, 233] width 829 height 466
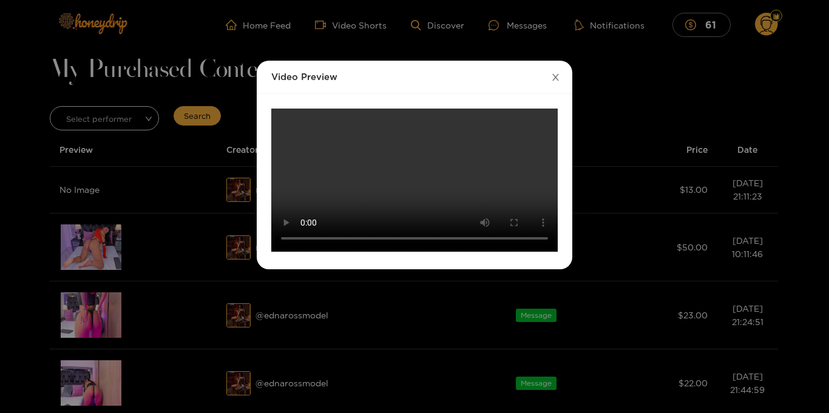
click at [555, 73] on icon "close" at bounding box center [555, 77] width 9 height 9
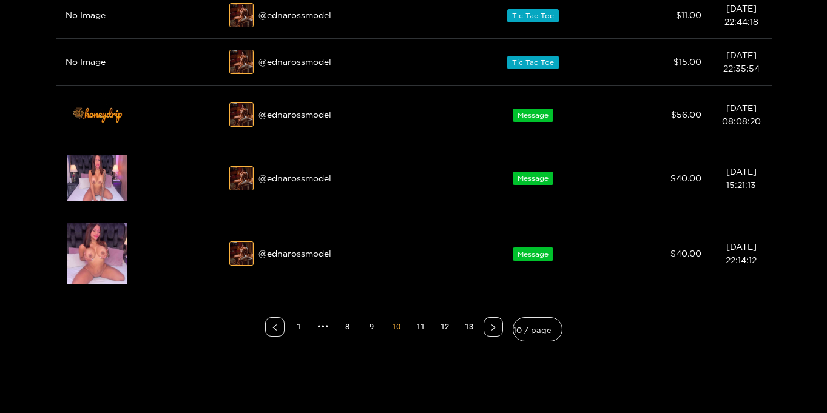
scroll to position [498, 0]
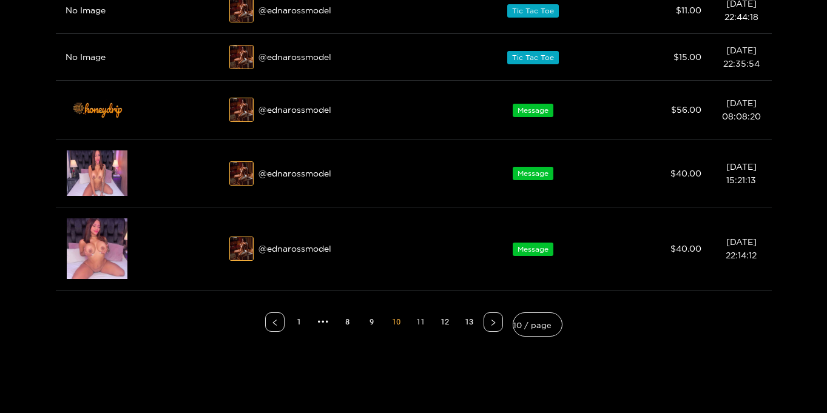
click at [421, 323] on link "11" at bounding box center [421, 322] width 18 height 18
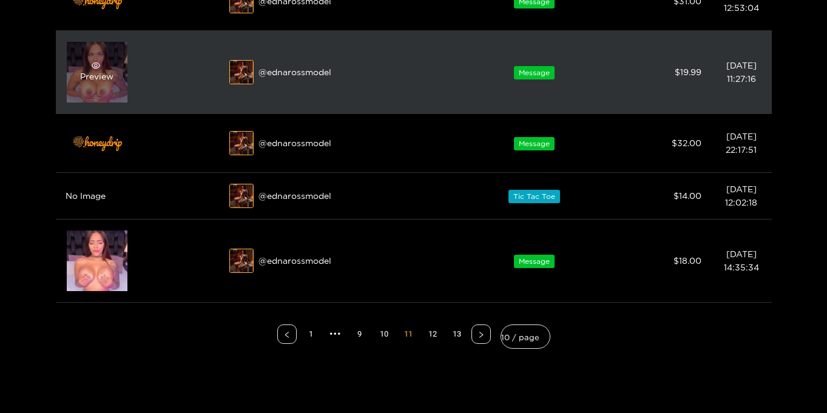
click at [70, 76] on div "Preview" at bounding box center [97, 72] width 61 height 61
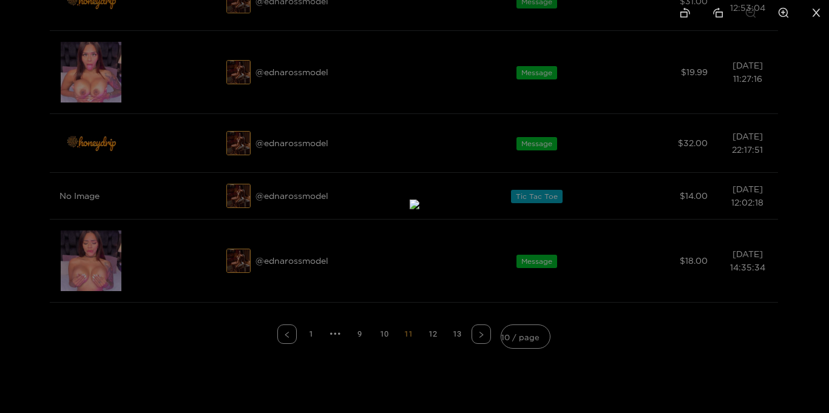
click at [814, 12] on icon "close" at bounding box center [816, 12] width 11 height 11
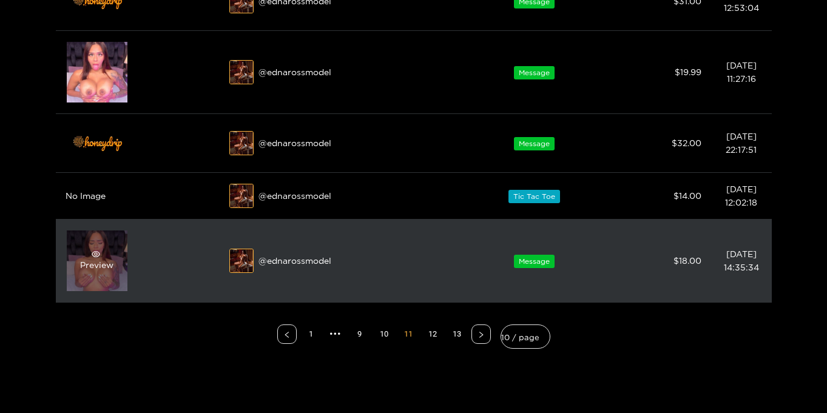
click at [98, 262] on div "Preview" at bounding box center [96, 261] width 33 height 22
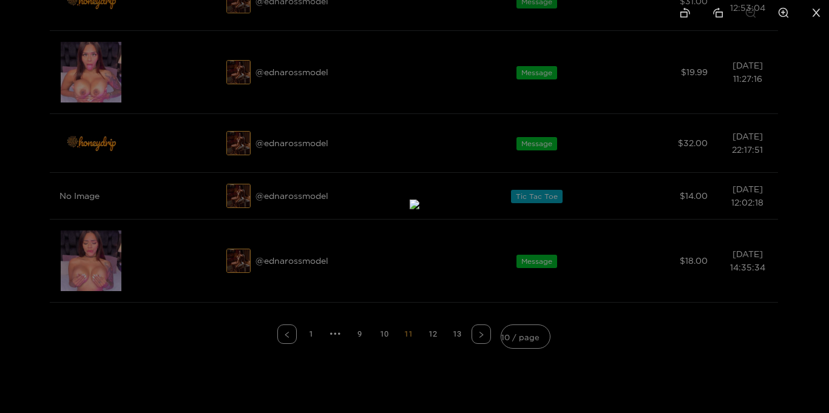
click at [819, 9] on icon "close" at bounding box center [816, 12] width 11 height 11
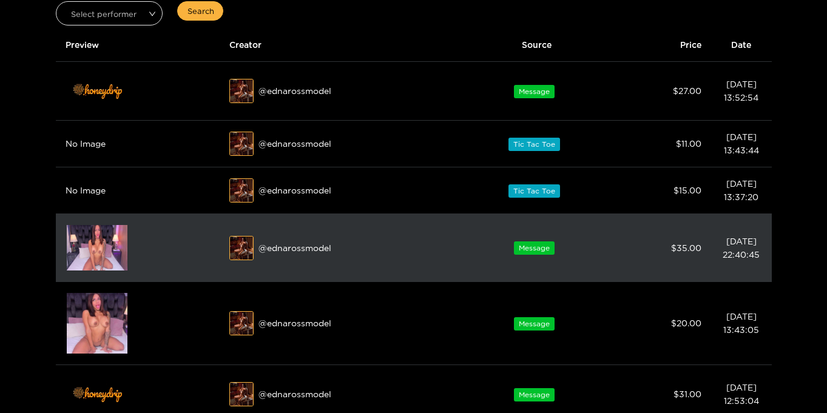
scroll to position [89, 0]
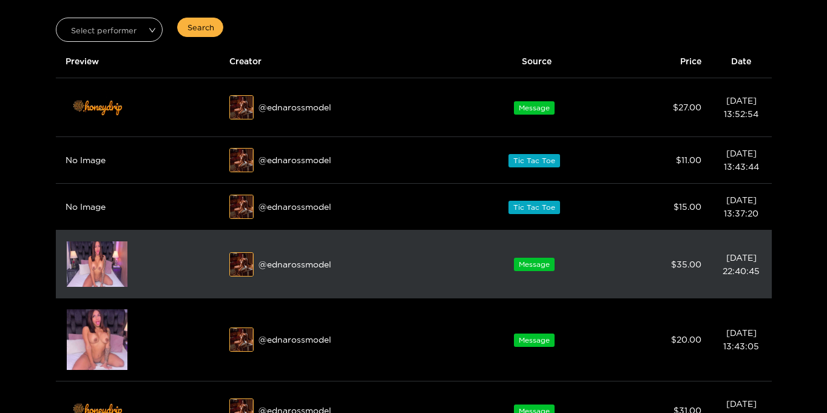
click at [91, 254] on img at bounding box center [97, 265] width 61 height 46
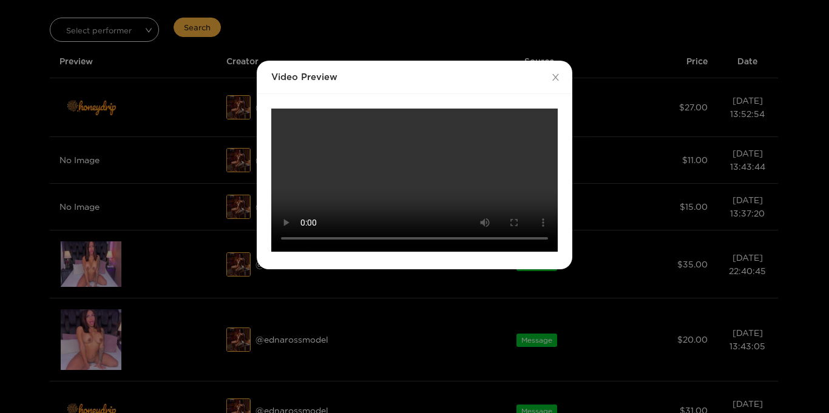
click at [487, 159] on video "Your browser does not support the video tag." at bounding box center [414, 180] width 287 height 143
click at [487, 160] on video "Your browser does not support the video tag." at bounding box center [414, 180] width 287 height 143
click at [558, 74] on icon "close" at bounding box center [555, 77] width 9 height 9
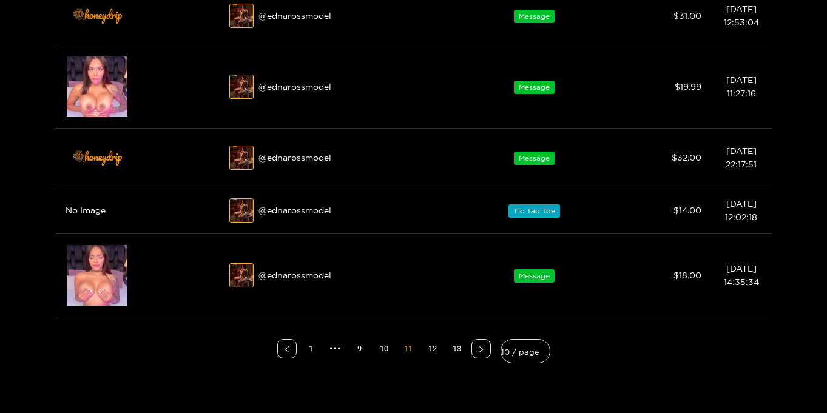
scroll to position [532, 0]
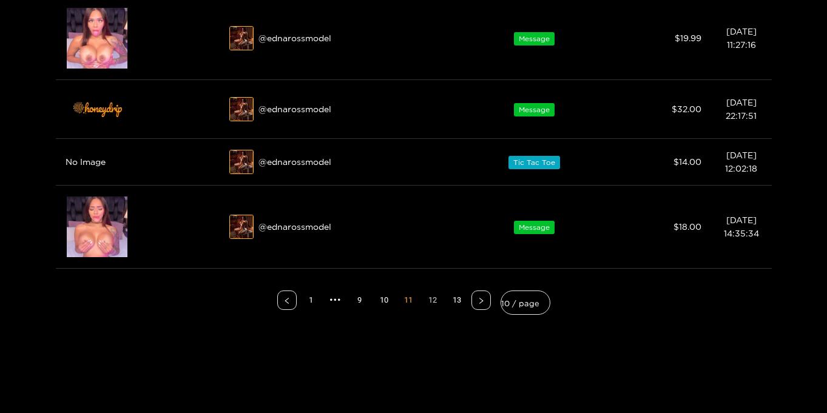
click at [430, 302] on link "12" at bounding box center [433, 300] width 18 height 18
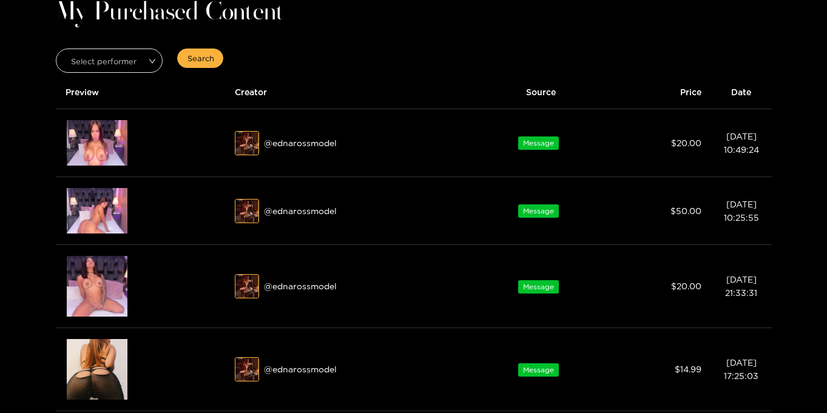
scroll to position [0, 0]
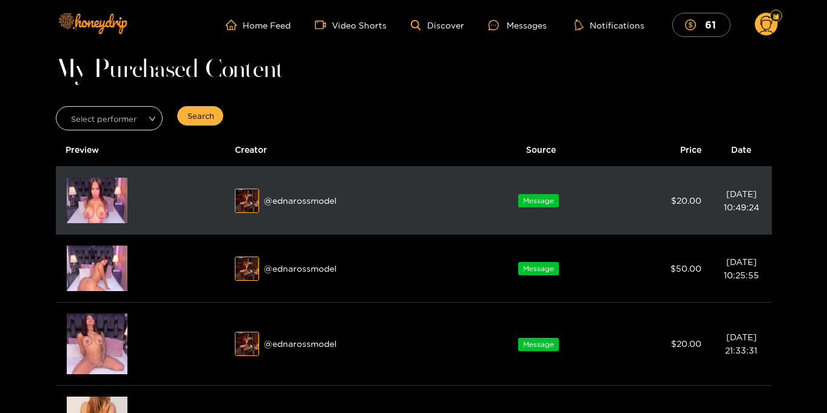
click at [84, 205] on img at bounding box center [97, 201] width 61 height 46
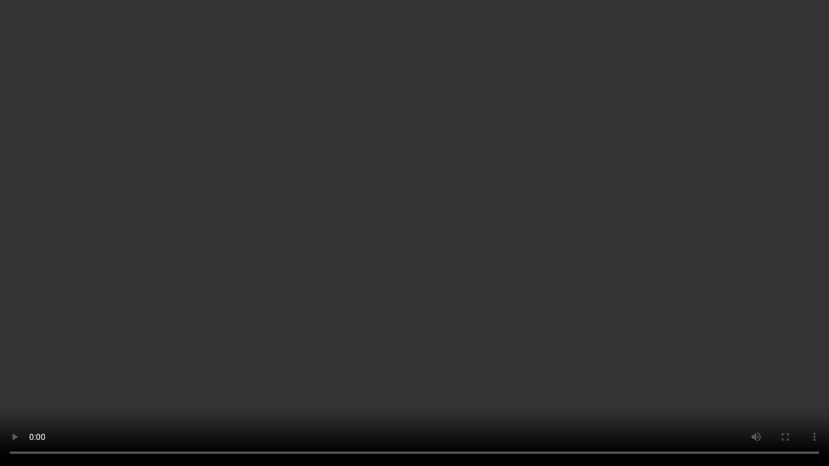
click at [586, 210] on video "Your browser does not support the video tag." at bounding box center [414, 233] width 829 height 466
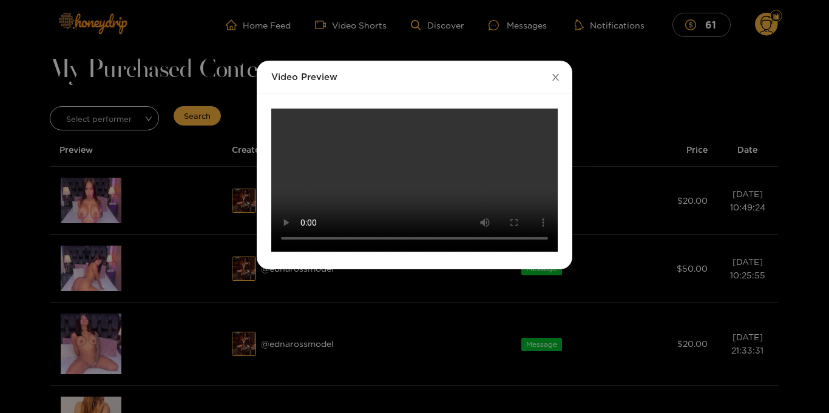
click at [558, 75] on icon "close" at bounding box center [555, 77] width 9 height 9
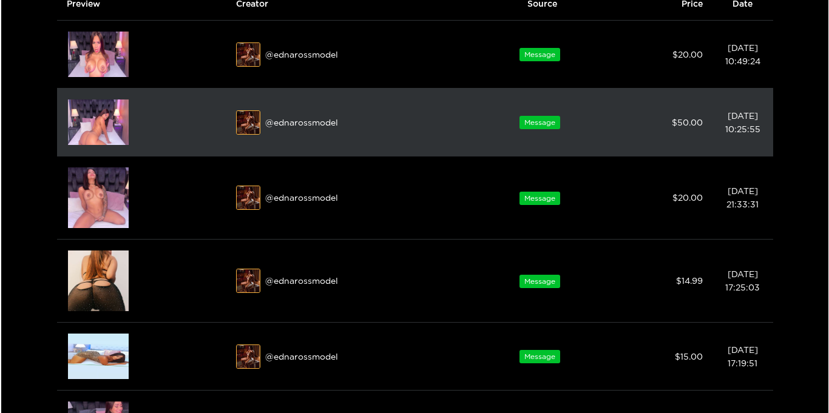
scroll to position [157, 0]
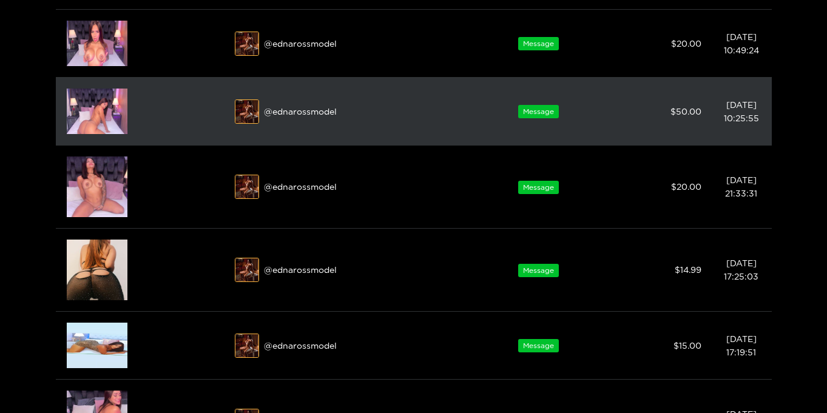
click at [86, 121] on img at bounding box center [97, 112] width 61 height 46
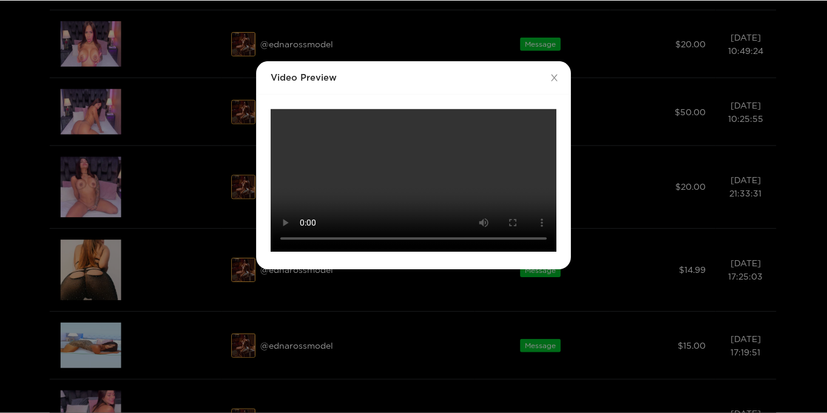
scroll to position [0, 0]
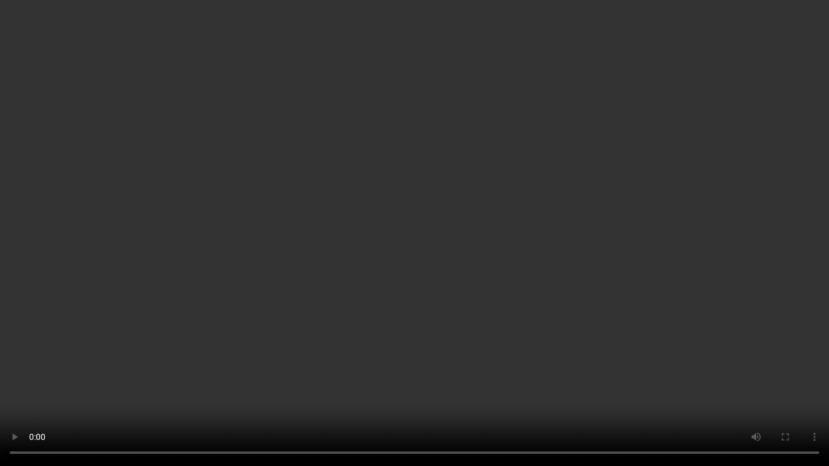
click at [818, 257] on video "Your browser does not support the video tag." at bounding box center [414, 233] width 829 height 466
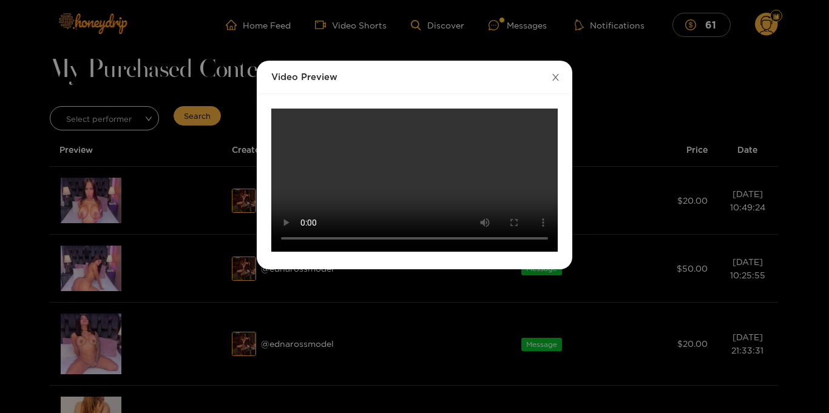
click at [557, 73] on icon "close" at bounding box center [555, 77] width 9 height 9
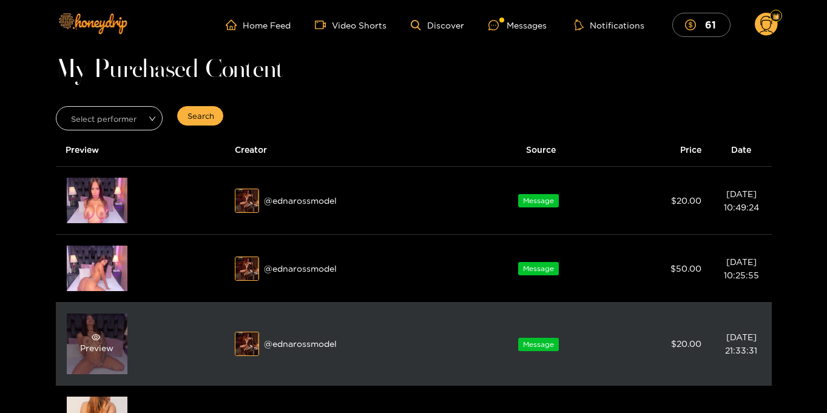
click at [100, 350] on div "Preview" at bounding box center [96, 344] width 33 height 22
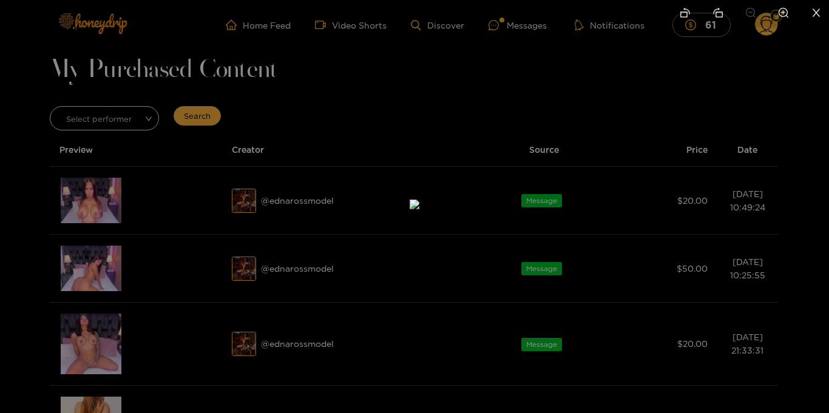
click at [815, 10] on icon "close" at bounding box center [816, 12] width 11 height 11
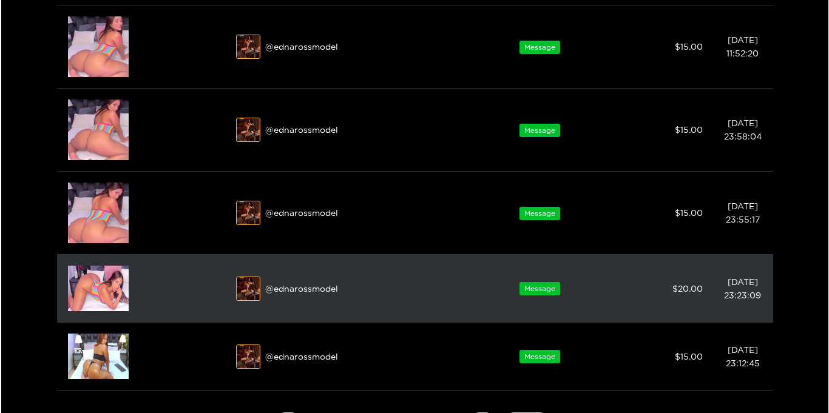
scroll to position [533, 0]
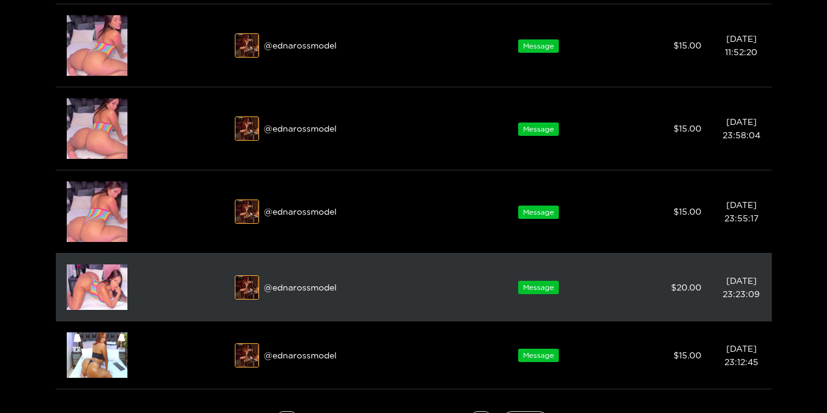
click at [100, 287] on img at bounding box center [97, 288] width 61 height 46
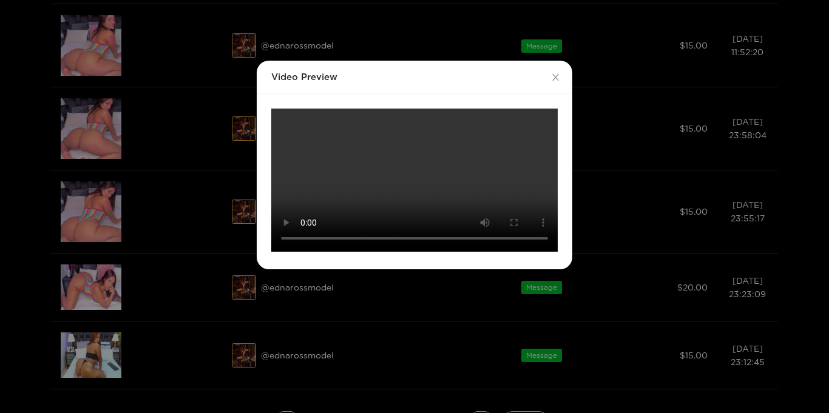
click at [427, 199] on video "Your browser does not support the video tag." at bounding box center [414, 180] width 287 height 143
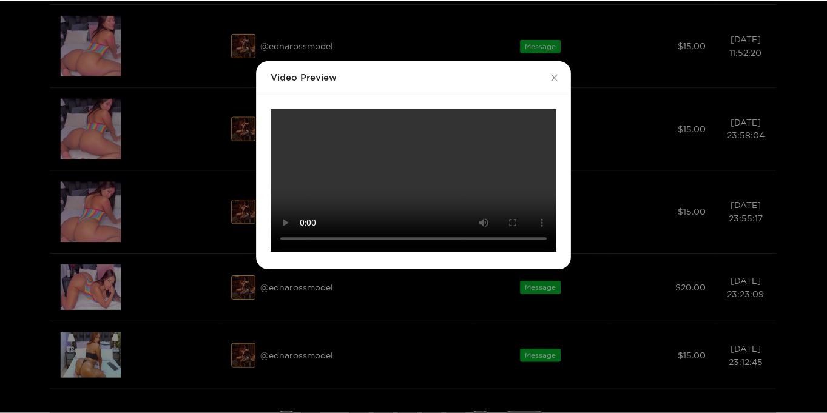
scroll to position [0, 0]
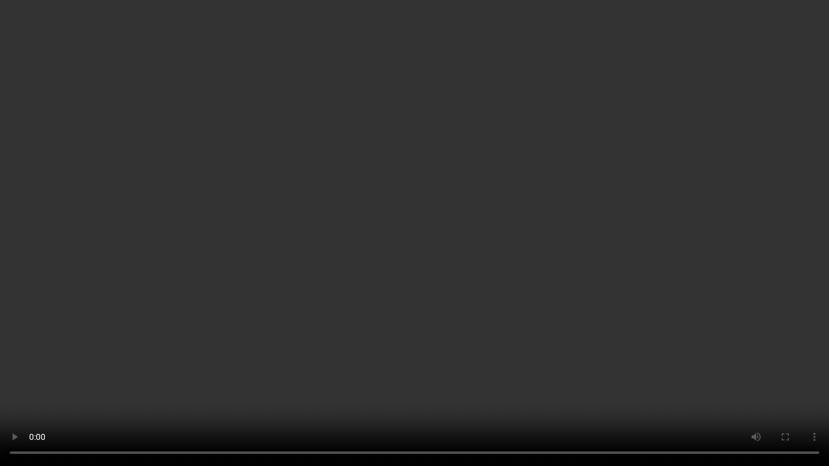
click at [794, 273] on video "Your browser does not support the video tag." at bounding box center [414, 233] width 829 height 466
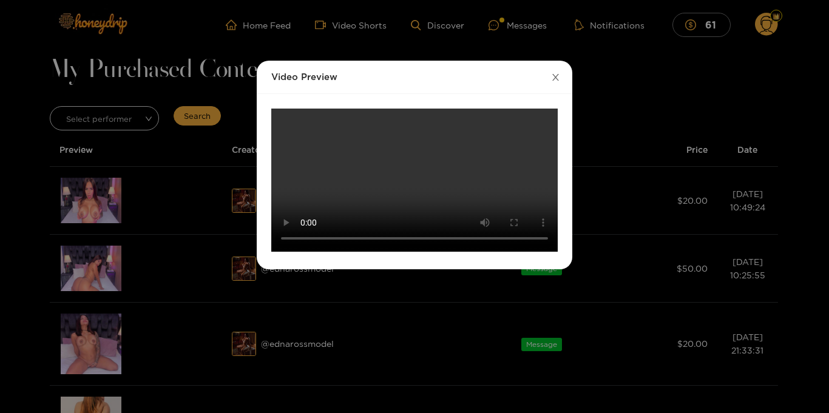
click at [555, 74] on icon "close" at bounding box center [555, 77] width 9 height 9
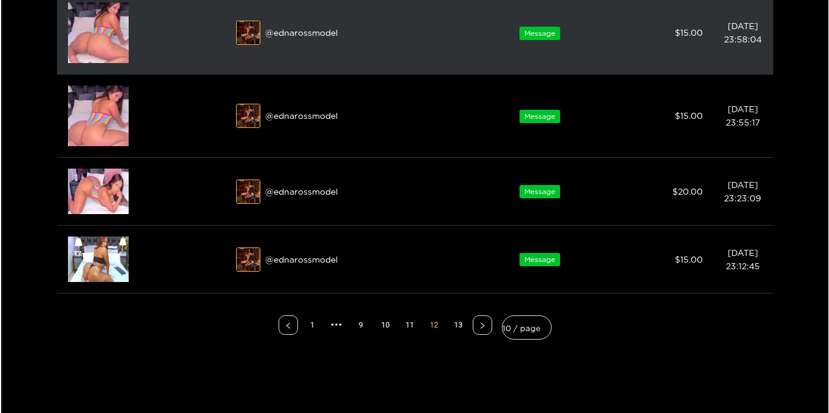
scroll to position [631, 0]
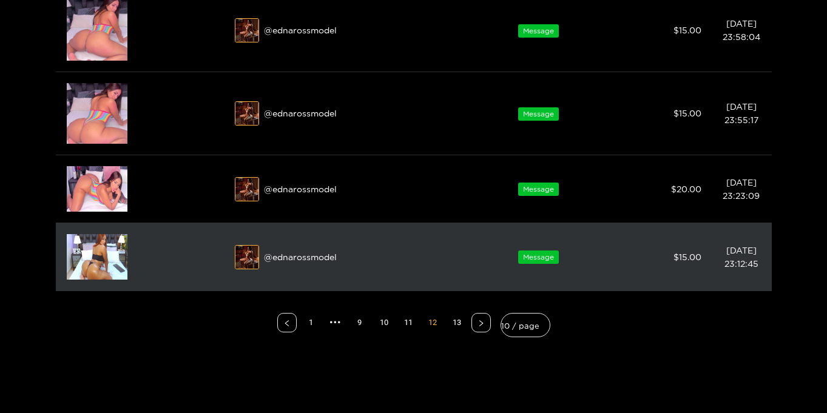
click at [78, 256] on img at bounding box center [97, 257] width 61 height 46
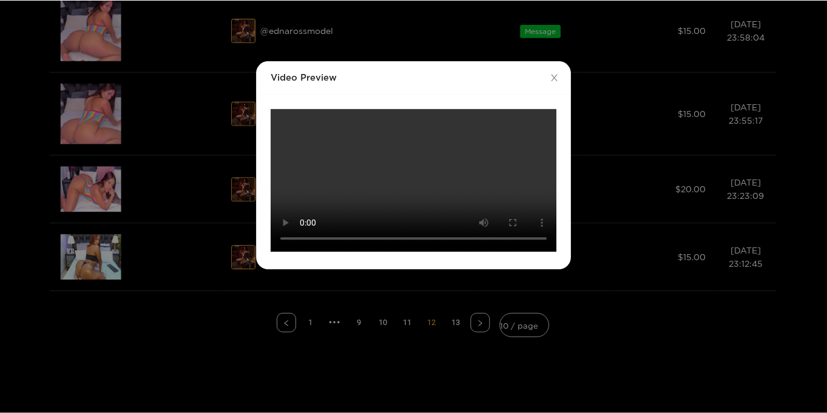
scroll to position [0, 0]
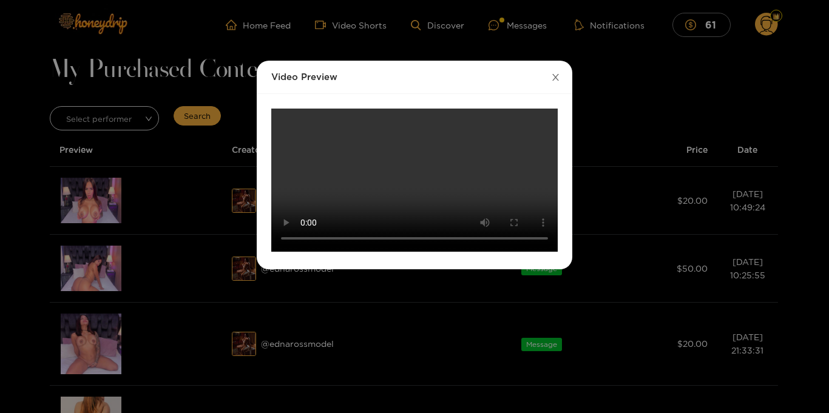
click at [555, 73] on icon "close" at bounding box center [555, 77] width 9 height 9
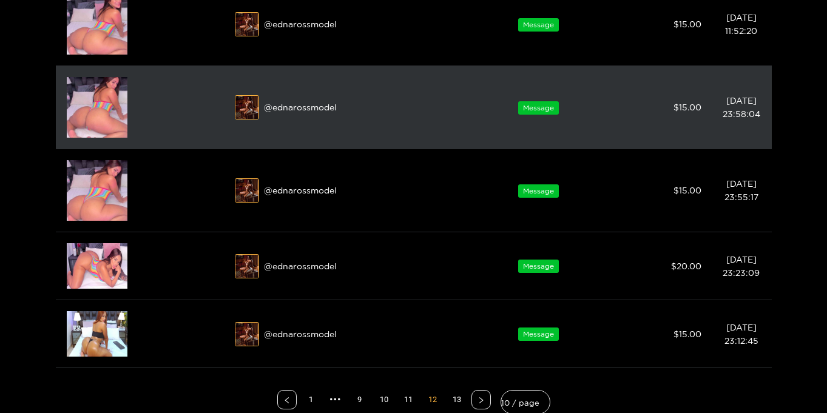
scroll to position [610, 0]
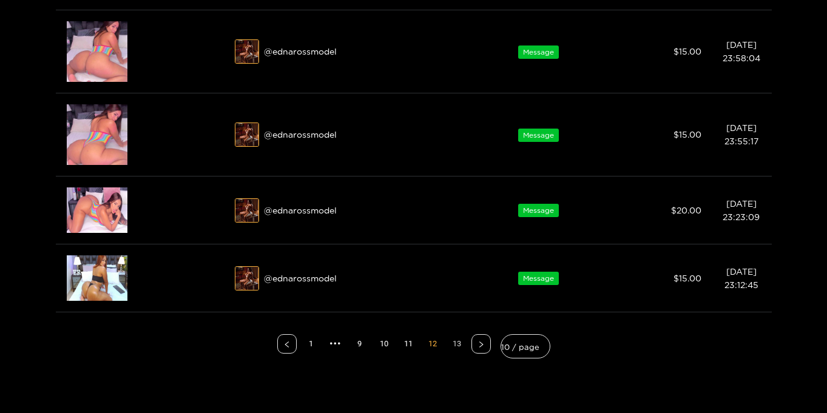
click at [457, 341] on link "13" at bounding box center [457, 344] width 18 height 18
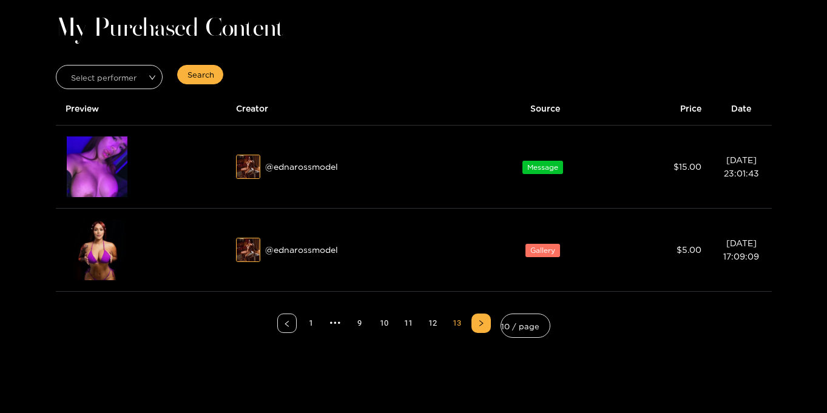
scroll to position [0, 0]
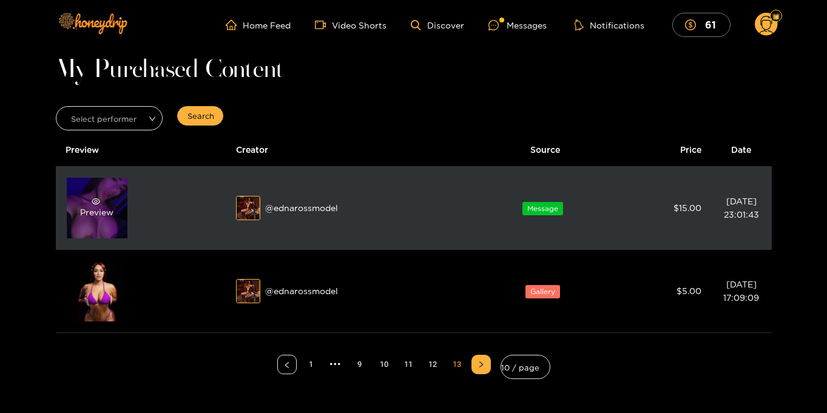
click at [105, 227] on div "Preview" at bounding box center [97, 208] width 61 height 61
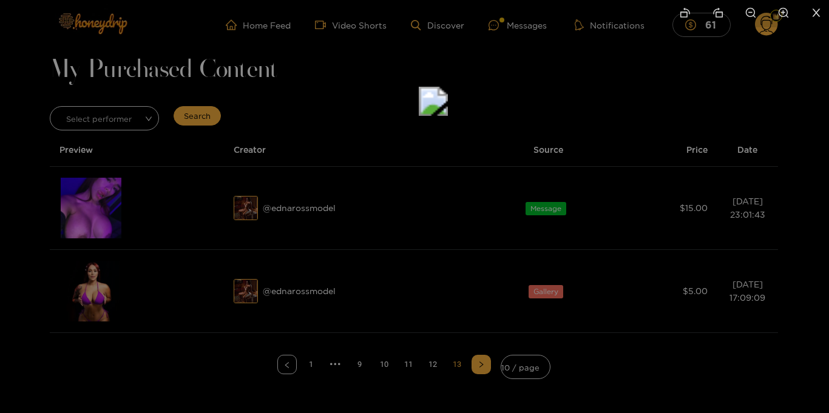
drag, startPoint x: 416, startPoint y: 350, endPoint x: 440, endPoint y: 148, distance: 204.2
click at [440, 116] on img at bounding box center [433, 101] width 29 height 29
drag, startPoint x: 467, startPoint y: 262, endPoint x: 467, endPoint y: 155, distance: 107.4
drag, startPoint x: 467, startPoint y: 175, endPoint x: 471, endPoint y: 256, distance: 80.8
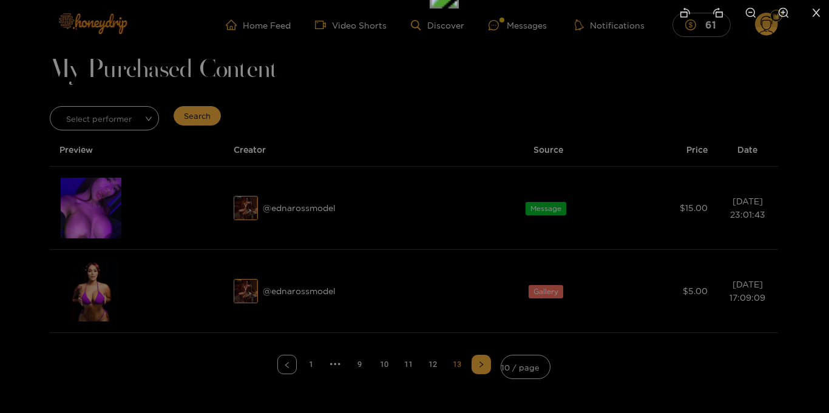
drag, startPoint x: 469, startPoint y: 257, endPoint x: 480, endPoint y: 160, distance: 98.3
click at [435, 117] on img at bounding box center [424, 106] width 19 height 19
drag, startPoint x: 473, startPoint y: 241, endPoint x: 481, endPoint y: 172, distance: 69.0
click at [443, 48] on img at bounding box center [432, 38] width 19 height 19
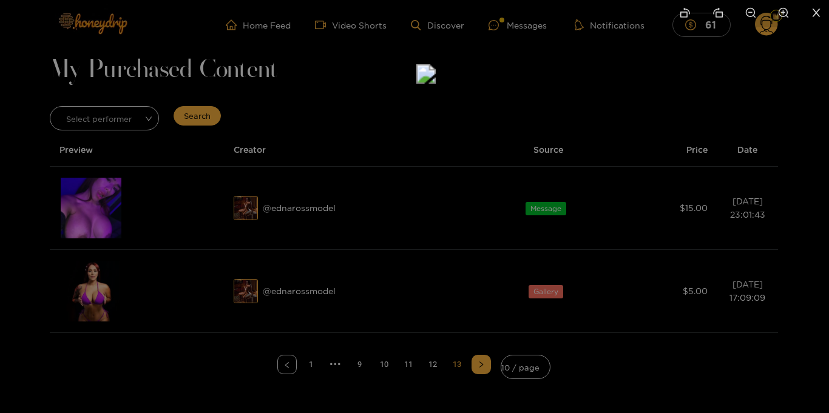
drag, startPoint x: 543, startPoint y: 134, endPoint x: 536, endPoint y: 171, distance: 37.0
click at [436, 84] on img at bounding box center [425, 73] width 19 height 19
click at [815, 10] on icon "close" at bounding box center [816, 12] width 11 height 11
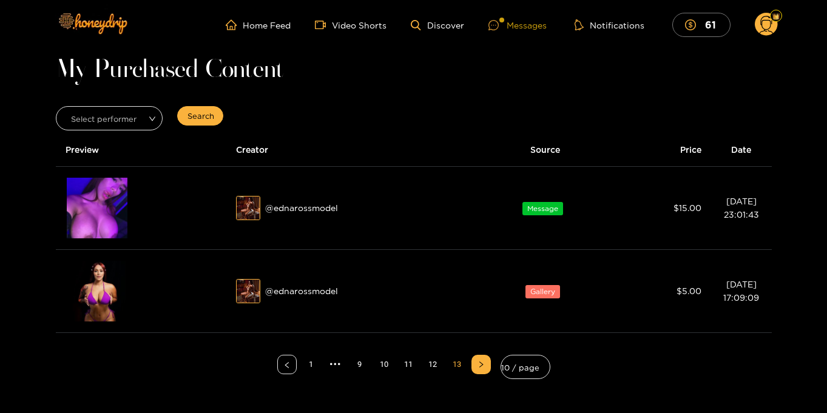
click at [523, 29] on div "Messages" at bounding box center [518, 25] width 58 height 14
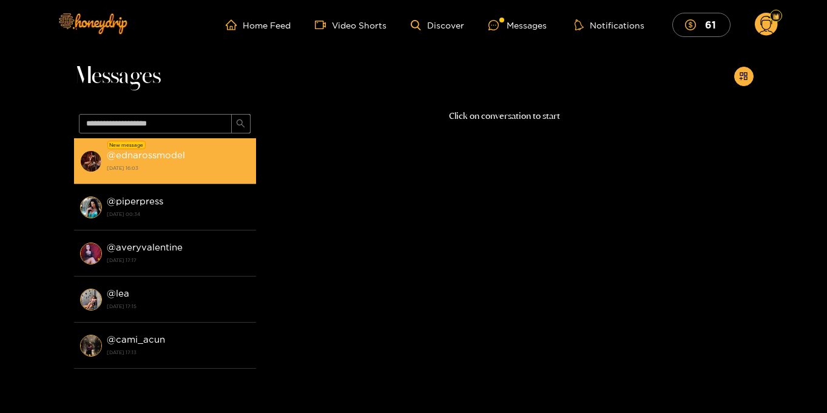
click at [163, 152] on strong "@ ednarossmodel" at bounding box center [146, 155] width 78 height 10
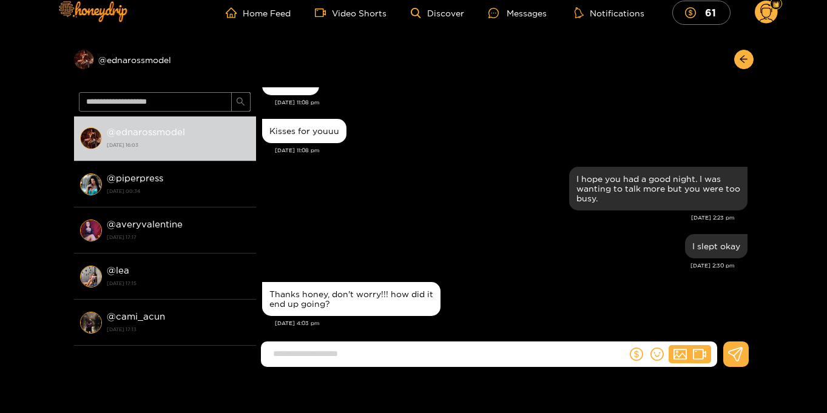
scroll to position [13, 0]
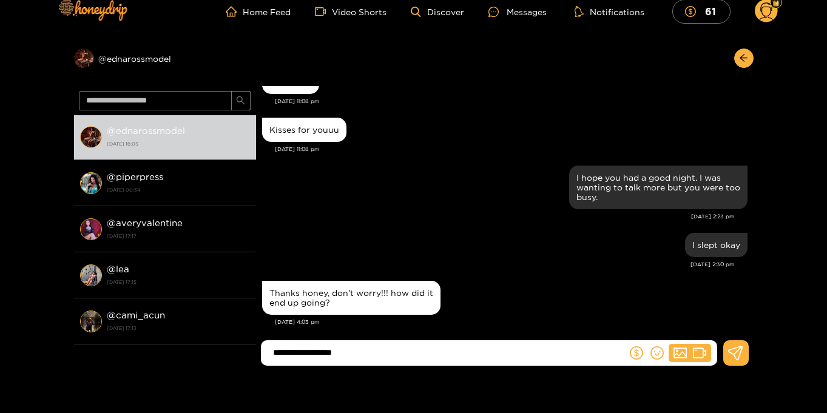
type input "**********"
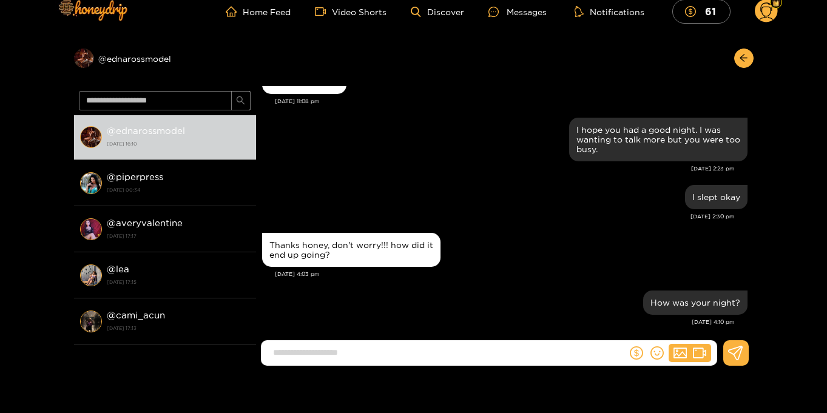
scroll to position [12, 0]
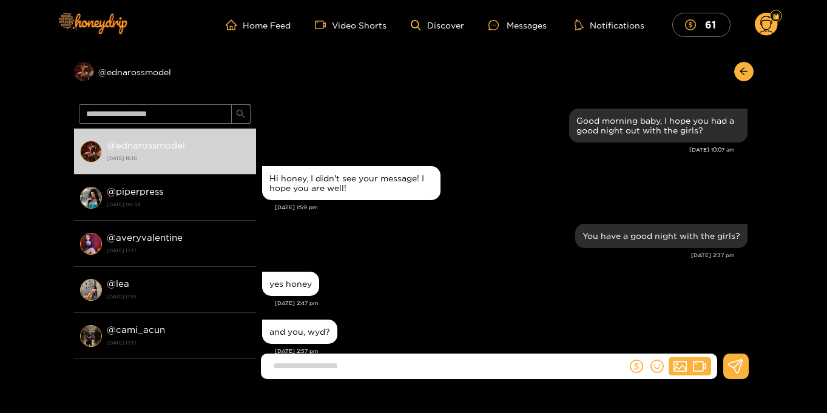
scroll to position [1062, 0]
